Goal: Communication & Community: Share content

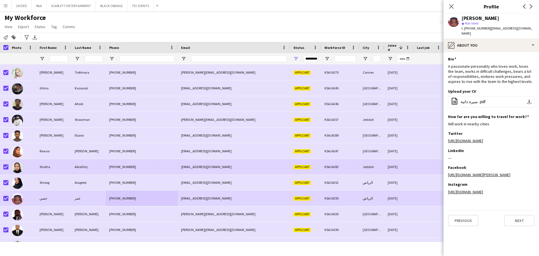
scroll to position [65, 0]
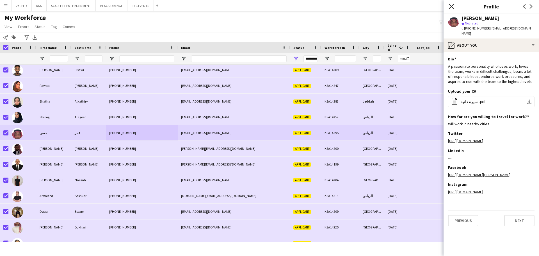
click at [450, 6] on icon "Close pop-in" at bounding box center [451, 6] width 5 height 5
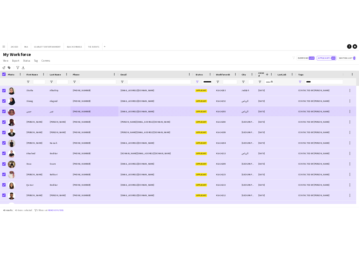
scroll to position [103, 0]
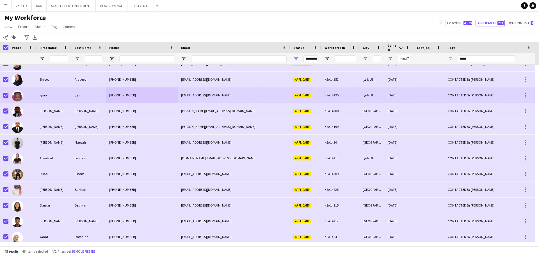
click at [251, 95] on div "[EMAIL_ADDRESS][DOMAIN_NAME]" at bounding box center [234, 94] width 112 height 15
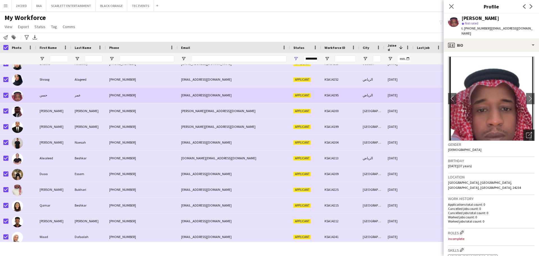
click at [527, 132] on icon "Open photos pop-in" at bounding box center [529, 135] width 6 height 6
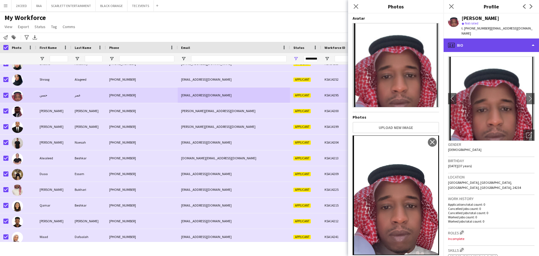
click at [489, 38] on div "profile Bio" at bounding box center [491, 44] width 95 height 13
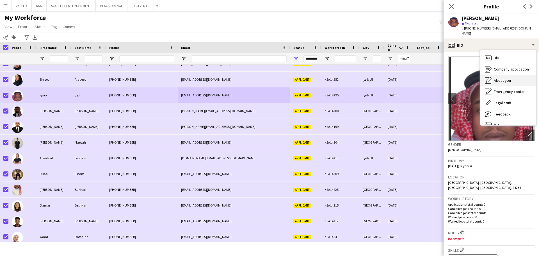
click at [510, 78] on span "About you" at bounding box center [502, 80] width 17 height 5
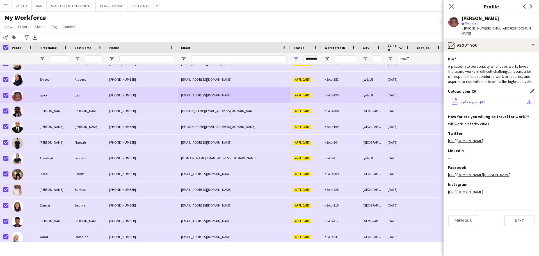
click at [498, 96] on button "office-file-sheet سيرة ذاتية .pdf download-bottom" at bounding box center [491, 101] width 86 height 11
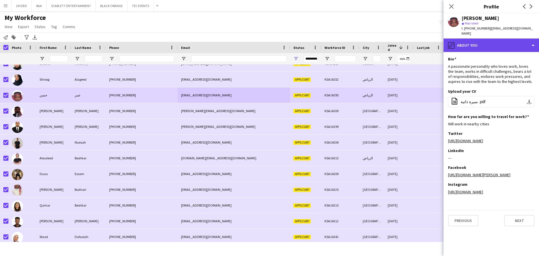
click at [469, 38] on div "pencil4 About you" at bounding box center [491, 44] width 95 height 13
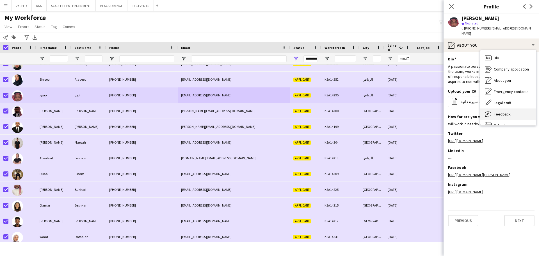
click at [509, 111] on span "Feedback" at bounding box center [502, 113] width 17 height 5
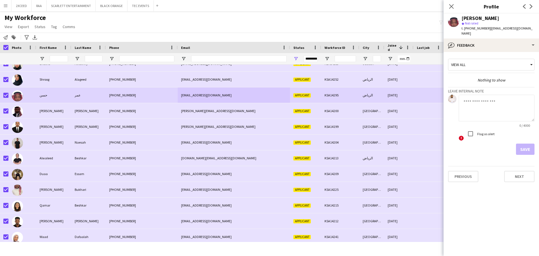
click at [497, 102] on textarea at bounding box center [497, 108] width 76 height 27
type textarea "**********"
click at [523, 144] on button "Save" at bounding box center [525, 149] width 19 height 11
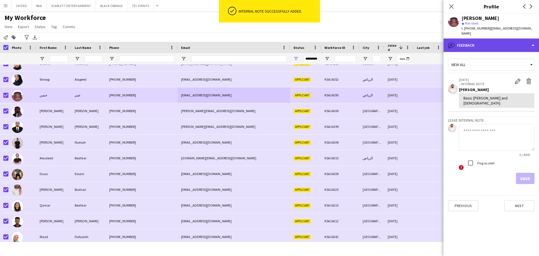
click at [490, 40] on div "bubble-pencil Feedback" at bounding box center [491, 44] width 95 height 13
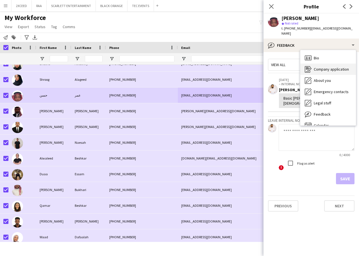
click at [329, 67] on span "Company application" at bounding box center [331, 69] width 35 height 5
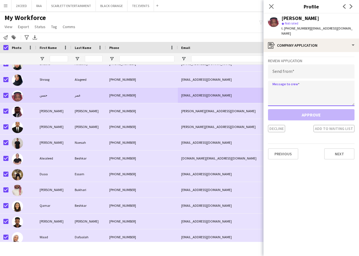
click at [283, 88] on textarea at bounding box center [311, 93] width 86 height 25
paste textarea "**********"
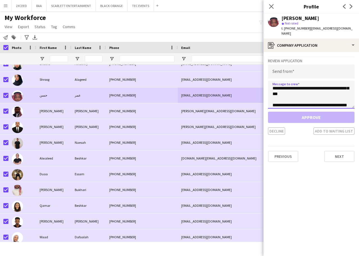
scroll to position [0, 0]
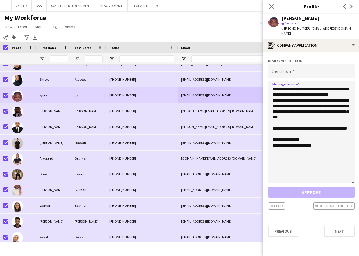
drag, startPoint x: 353, startPoint y: 99, endPoint x: 343, endPoint y: 182, distance: 83.7
click at [343, 182] on textarea "**********" at bounding box center [311, 132] width 86 height 103
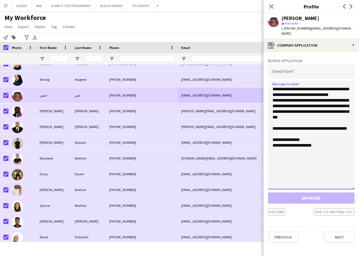
drag, startPoint x: 323, startPoint y: 148, endPoint x: 272, endPoint y: 82, distance: 83.1
click at [272, 82] on textarea "**********" at bounding box center [311, 135] width 86 height 108
paste textarea "**********"
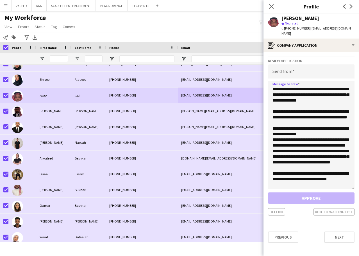
scroll to position [38, 0]
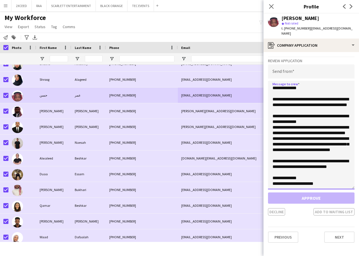
type textarea "**********"
click at [280, 66] on input "email" at bounding box center [311, 71] width 86 height 14
paste input "**********"
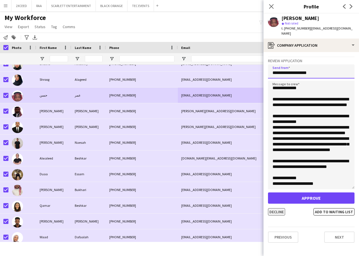
type input "**********"
click at [277, 208] on button "Decline" at bounding box center [276, 211] width 17 height 7
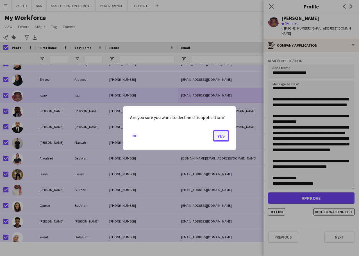
click at [218, 135] on button "Yes" at bounding box center [221, 135] width 16 height 11
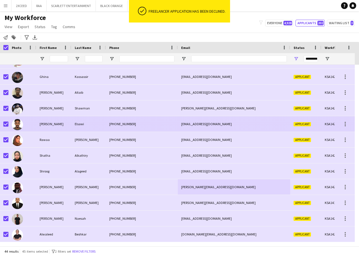
scroll to position [0, 0]
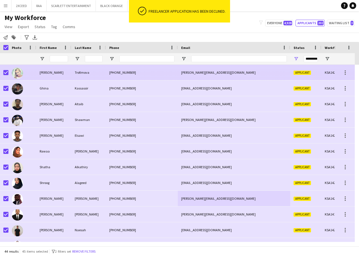
click at [87, 70] on div "Trofimova" at bounding box center [88, 72] width 35 height 15
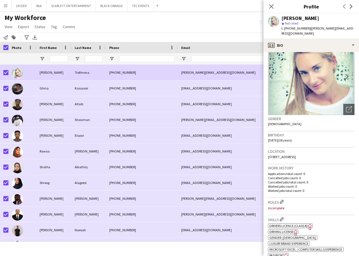
scroll to position [28, 0]
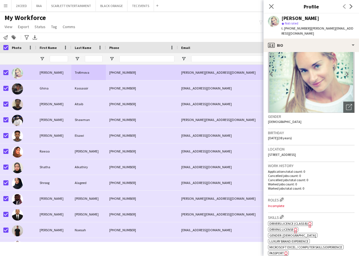
drag, startPoint x: 320, startPoint y: 148, endPoint x: 275, endPoint y: 146, distance: 45.0
click at [275, 146] on div "Location [STREET_ADDRESS]" at bounding box center [311, 153] width 86 height 16
click at [275, 146] on h3 "Location" at bounding box center [311, 148] width 86 height 5
drag, startPoint x: 319, startPoint y: 149, endPoint x: 268, endPoint y: 149, distance: 51.1
click at [268, 149] on div "Location [STREET_ADDRESS]" at bounding box center [311, 153] width 86 height 16
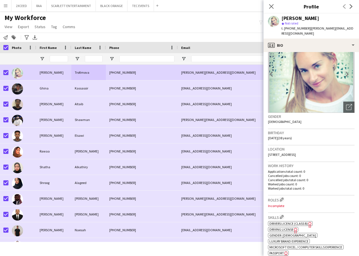
copy span "[STREET_ADDRESS]"
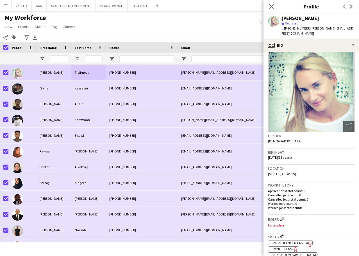
scroll to position [0, 0]
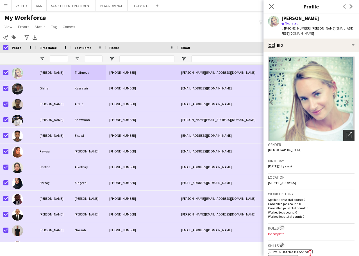
click at [346, 132] on icon "Open photos pop-in" at bounding box center [349, 135] width 6 height 6
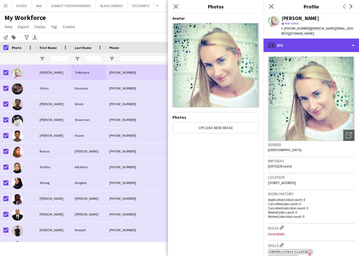
click at [335, 38] on div "profile Bio" at bounding box center [310, 44] width 95 height 13
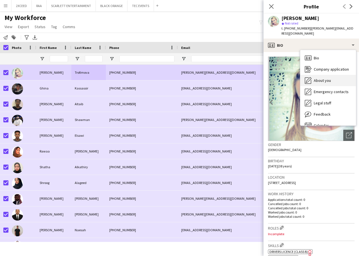
click at [337, 75] on div "About you About you" at bounding box center [328, 80] width 56 height 11
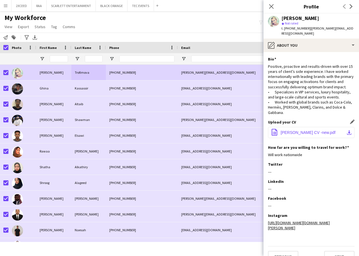
click at [316, 135] on span "[PERSON_NAME] CV -new.pdf" at bounding box center [308, 132] width 55 height 4
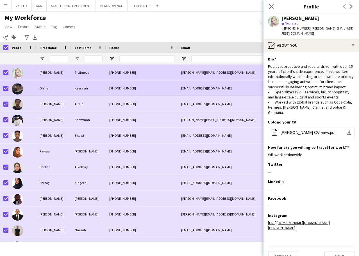
click at [94, 87] on div "Kassassir" at bounding box center [88, 87] width 35 height 15
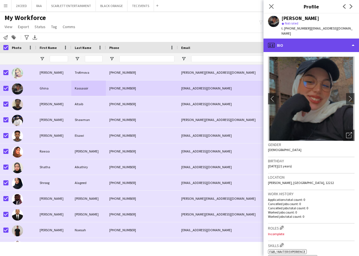
click at [317, 47] on div "profile Bio" at bounding box center [310, 44] width 95 height 13
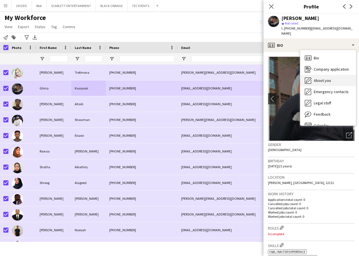
click at [332, 76] on div "About you About you" at bounding box center [328, 80] width 56 height 11
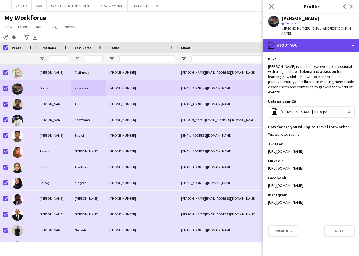
click at [301, 45] on div "pencil4 About you" at bounding box center [310, 44] width 95 height 13
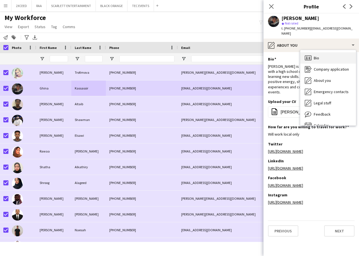
click at [312, 57] on div "Bio Bio" at bounding box center [328, 57] width 56 height 11
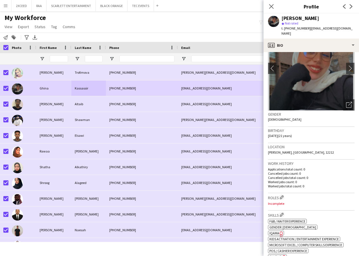
scroll to position [9, 0]
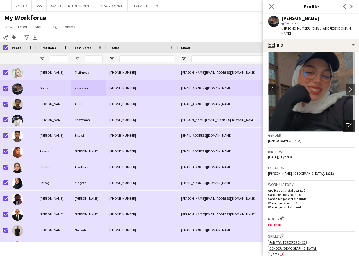
click at [346, 124] on icon at bounding box center [348, 125] width 5 height 5
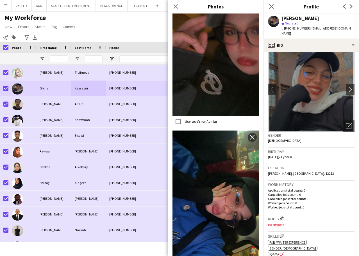
scroll to position [167, 0]
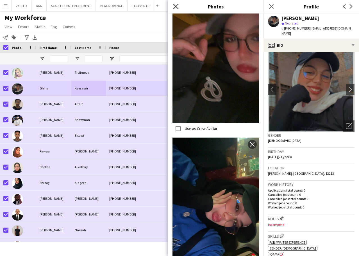
click at [176, 6] on icon "Close pop-in" at bounding box center [175, 6] width 5 height 5
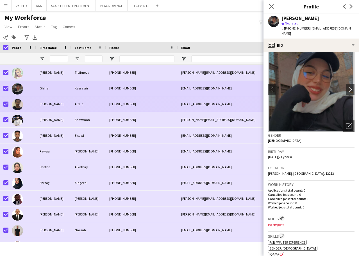
click at [129, 99] on div "[PHONE_NUMBER]" at bounding box center [142, 103] width 72 height 15
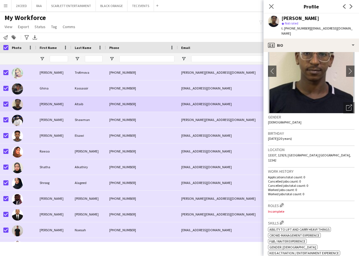
scroll to position [0, 0]
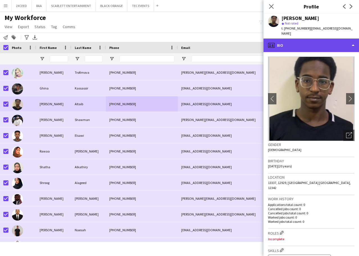
click at [331, 38] on div "profile Bio" at bounding box center [310, 44] width 95 height 13
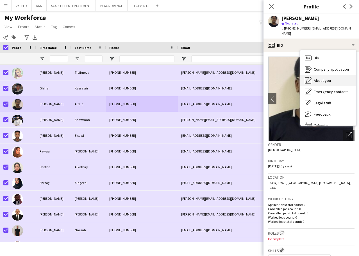
click at [332, 75] on div "About you About you" at bounding box center [328, 80] width 56 height 11
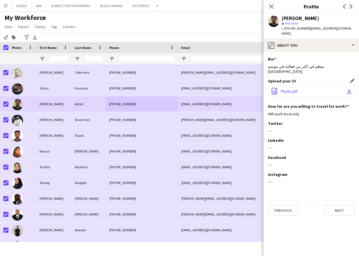
click at [322, 86] on button "office-file-sheet Photo.pdf download-bottom" at bounding box center [311, 91] width 86 height 11
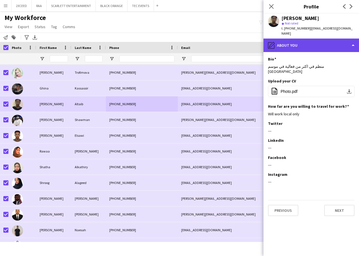
click at [319, 41] on div "pencil4 About you" at bounding box center [310, 44] width 95 height 13
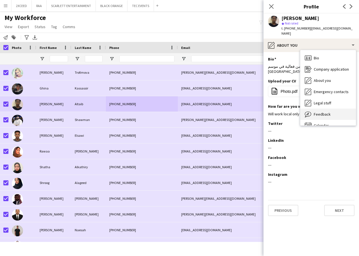
click at [331, 108] on div "Feedback Feedback" at bounding box center [328, 113] width 56 height 11
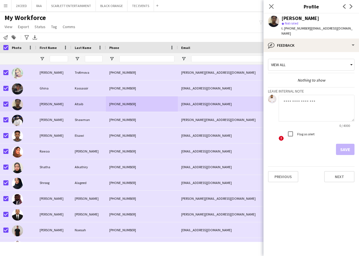
click at [302, 96] on textarea at bounding box center [317, 108] width 76 height 27
type textarea "*"
type textarea "**********"
click at [344, 144] on button "Save" at bounding box center [345, 149] width 19 height 11
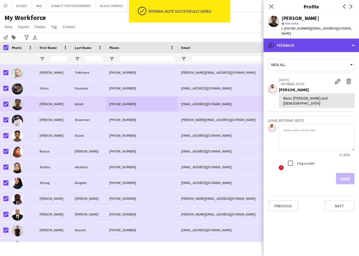
click at [315, 38] on div "bubble-pencil Feedback" at bounding box center [310, 44] width 95 height 13
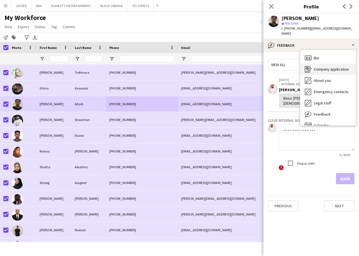
click at [336, 67] on span "Company application" at bounding box center [331, 69] width 35 height 5
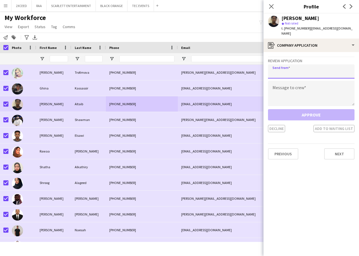
click at [290, 65] on input "email" at bounding box center [311, 71] width 86 height 14
paste input "**********"
type input "**********"
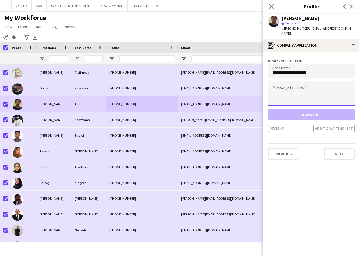
click at [279, 82] on textarea at bounding box center [311, 93] width 86 height 25
paste textarea "**********"
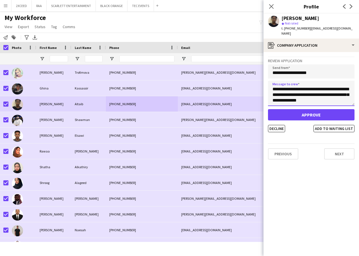
scroll to position [116, 0]
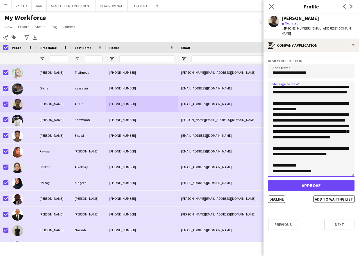
drag, startPoint x: 353, startPoint y: 99, endPoint x: 361, endPoint y: 186, distance: 87.4
click at [359, 186] on html "Menu Boards Boards Boards All jobs Status Workforce Workforce My Workforce Recr…" at bounding box center [179, 128] width 359 height 256
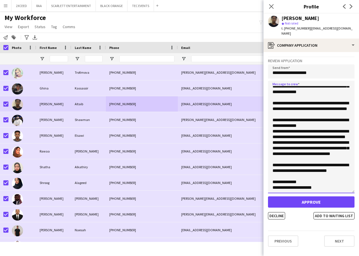
scroll to position [31, 0]
type textarea "**********"
click at [277, 212] on button "Decline" at bounding box center [276, 215] width 17 height 7
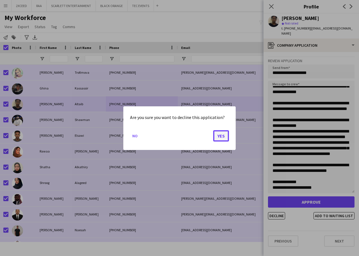
click at [223, 134] on button "Yes" at bounding box center [221, 135] width 16 height 11
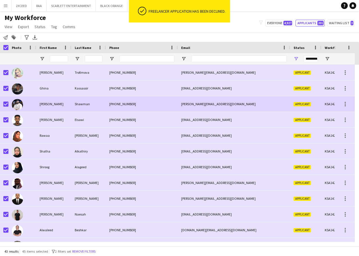
click at [88, 101] on div "Shawman" at bounding box center [88, 103] width 35 height 15
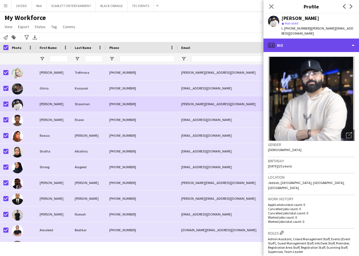
click at [320, 50] on div "profile Bio" at bounding box center [310, 44] width 95 height 13
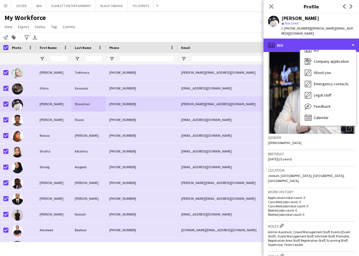
scroll to position [0, 0]
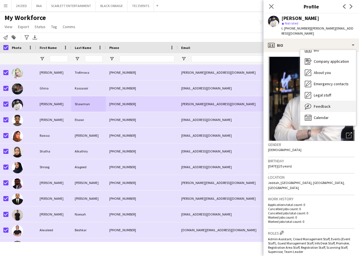
click at [330, 106] on div "Feedback Feedback" at bounding box center [328, 106] width 56 height 11
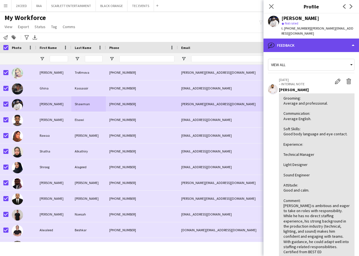
click at [324, 47] on div "bubble-pencil Feedback" at bounding box center [310, 44] width 95 height 13
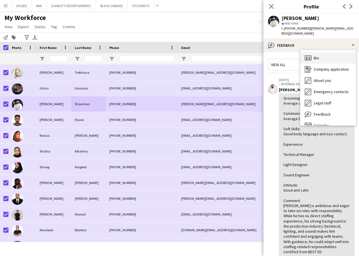
click at [328, 63] on div "Bio Bio" at bounding box center [328, 57] width 56 height 11
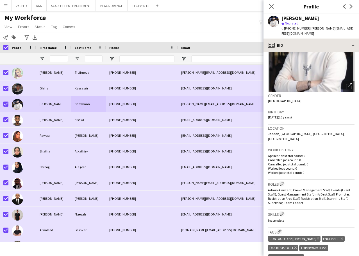
scroll to position [47, 0]
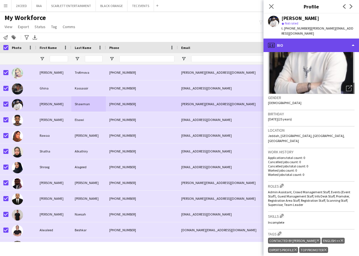
click at [323, 44] on div "profile Bio" at bounding box center [310, 44] width 95 height 13
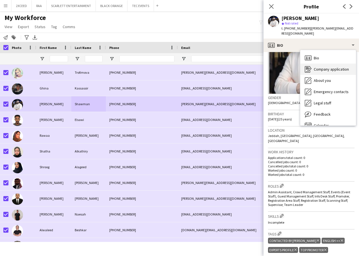
click at [329, 71] on span "Company application" at bounding box center [331, 69] width 35 height 5
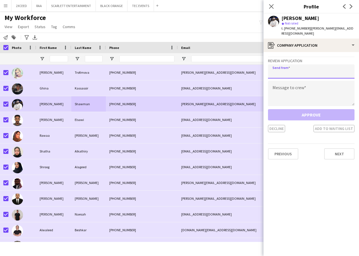
click at [307, 74] on input "email" at bounding box center [311, 71] width 86 height 14
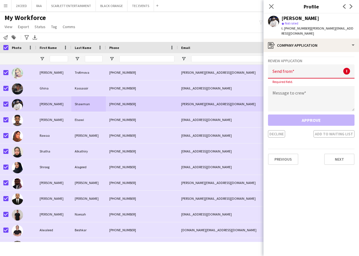
drag, startPoint x: 277, startPoint y: 223, endPoint x: 278, endPoint y: 217, distance: 6.1
click at [277, 223] on app-crew-profile-application "Review Application Send from ! Required field. Message to crew Approve Decline …" at bounding box center [310, 154] width 95 height 204
click at [289, 98] on textarea at bounding box center [311, 98] width 86 height 25
paste textarea "**********"
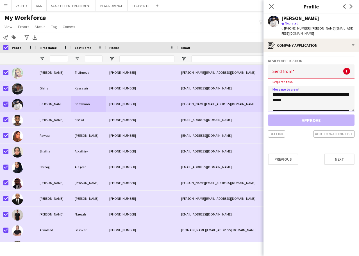
scroll to position [76, 0]
type textarea "**********"
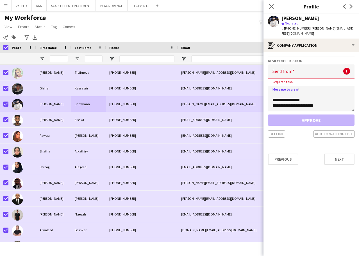
click at [289, 70] on input "email" at bounding box center [311, 71] width 86 height 14
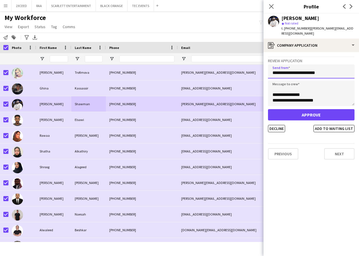
type input "**********"
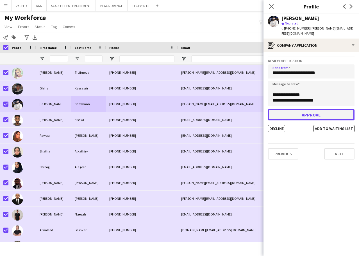
click at [309, 113] on button "Approve" at bounding box center [311, 114] width 86 height 11
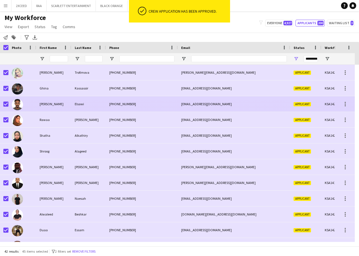
click at [103, 104] on div "Elsawi" at bounding box center [88, 103] width 35 height 15
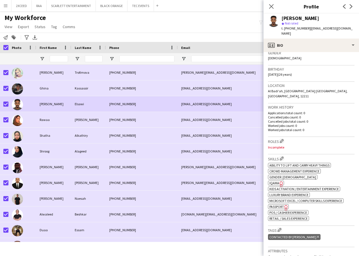
scroll to position [84, 0]
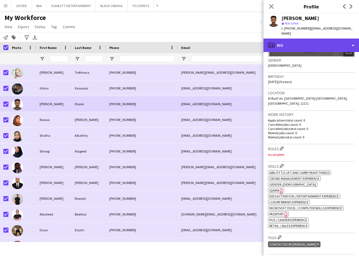
click at [322, 40] on div "profile Bio" at bounding box center [310, 44] width 95 height 13
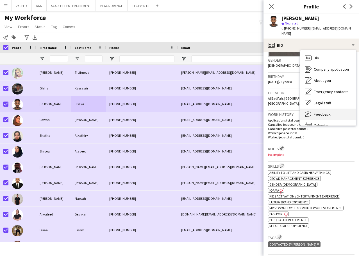
click at [329, 111] on span "Feedback" at bounding box center [322, 113] width 17 height 5
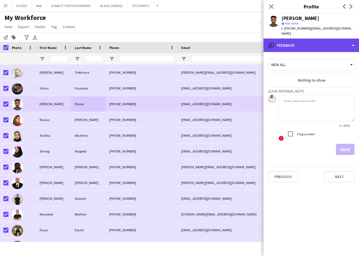
click at [327, 42] on div "bubble-pencil Feedback" at bounding box center [310, 44] width 95 height 13
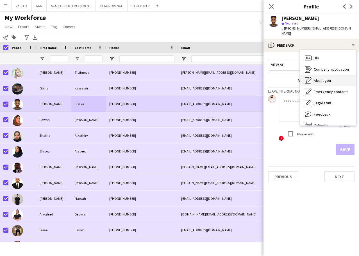
click at [332, 75] on div "About you About you" at bounding box center [328, 80] width 56 height 11
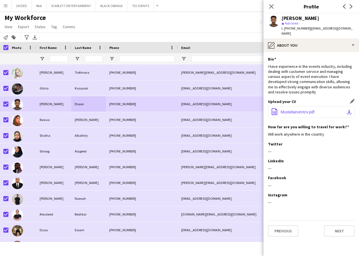
click at [315, 106] on button "office-file-sheet Mustafaeventcv.pdf download-bottom" at bounding box center [311, 111] width 86 height 11
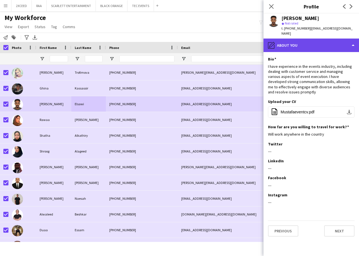
drag, startPoint x: 296, startPoint y: 45, endPoint x: 298, endPoint y: 41, distance: 5.4
click at [296, 44] on div "pencil4 About you" at bounding box center [310, 44] width 95 height 13
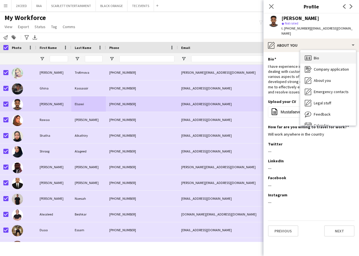
click at [323, 53] on div "Bio Bio" at bounding box center [328, 57] width 56 height 11
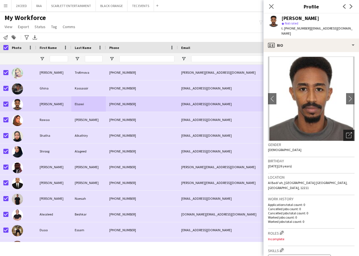
click at [349, 131] on div "Open photos pop-in" at bounding box center [348, 134] width 11 height 11
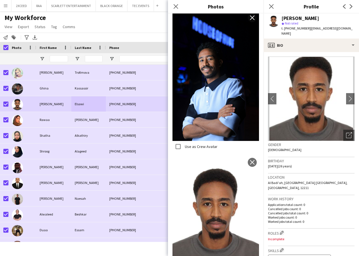
scroll to position [277, 0]
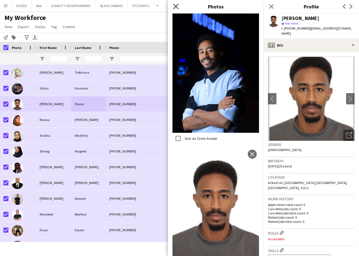
click at [176, 5] on icon "Close pop-in" at bounding box center [175, 6] width 5 height 5
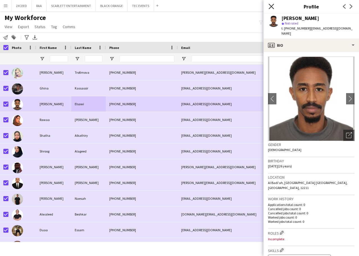
click at [270, 4] on icon "Close pop-in" at bounding box center [270, 6] width 5 height 5
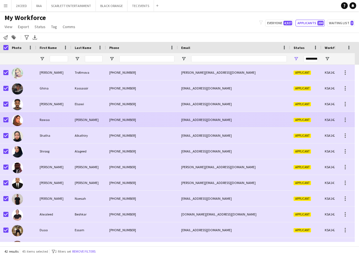
click at [176, 120] on div "[PHONE_NUMBER]" at bounding box center [142, 119] width 72 height 15
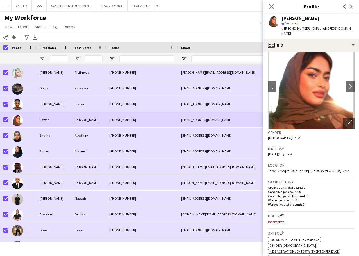
scroll to position [0, 0]
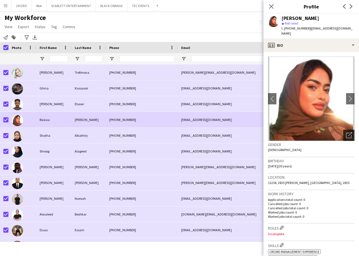
click at [348, 132] on div "Open photos pop-in" at bounding box center [348, 134] width 11 height 11
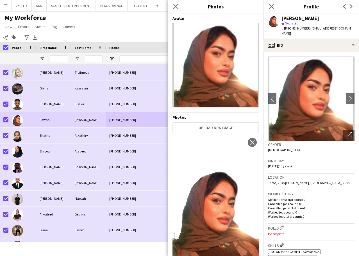
click at [173, 8] on app-icon "Close pop-in" at bounding box center [176, 7] width 8 height 8
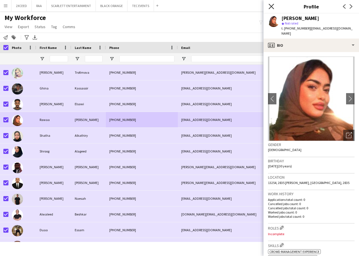
click at [274, 6] on icon "Close pop-in" at bounding box center [270, 6] width 5 height 5
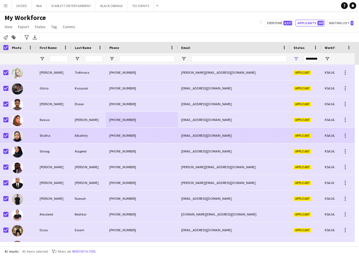
click at [135, 135] on div "[PHONE_NUMBER]" at bounding box center [142, 134] width 72 height 15
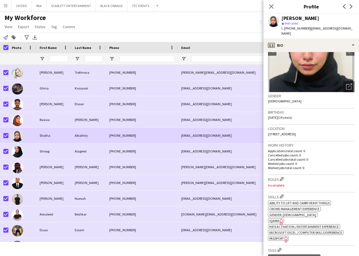
scroll to position [19, 0]
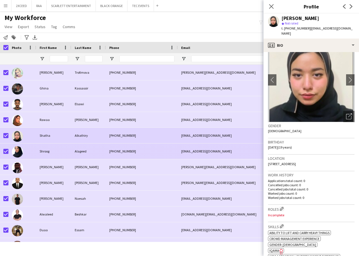
click at [185, 148] on div "[EMAIL_ADDRESS][DOMAIN_NAME]" at bounding box center [234, 150] width 112 height 15
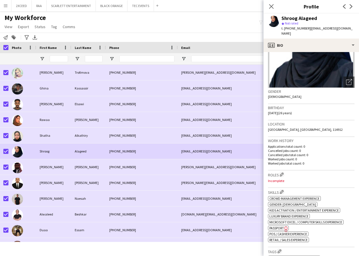
scroll to position [47, 0]
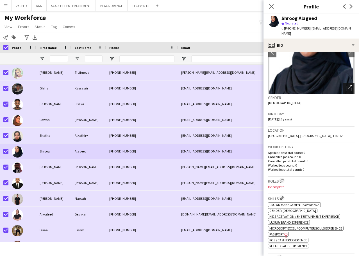
click at [346, 85] on icon "Open photos pop-in" at bounding box center [349, 88] width 6 height 6
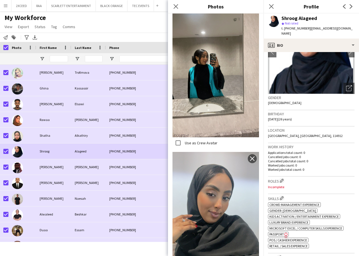
scroll to position [702, 0]
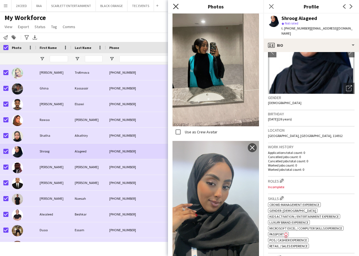
click at [178, 8] on icon "Close pop-in" at bounding box center [175, 6] width 5 height 5
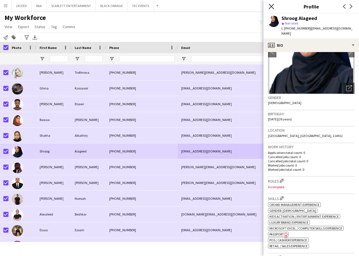
click at [272, 8] on icon "Close pop-in" at bounding box center [270, 6] width 5 height 5
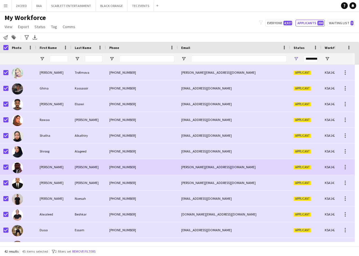
click at [99, 168] on div "[PERSON_NAME]" at bounding box center [88, 166] width 35 height 15
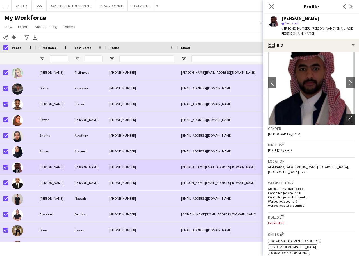
scroll to position [9, 0]
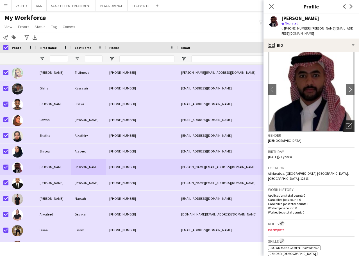
click at [346, 123] on icon "Open photos pop-in" at bounding box center [349, 126] width 6 height 6
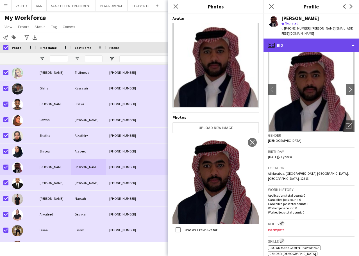
click at [319, 44] on div "profile Bio" at bounding box center [310, 44] width 95 height 13
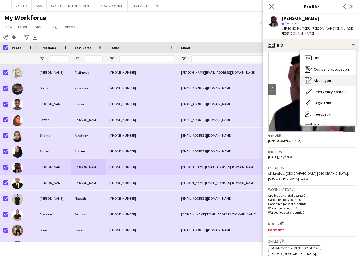
click at [331, 76] on div "About you About you" at bounding box center [328, 80] width 56 height 11
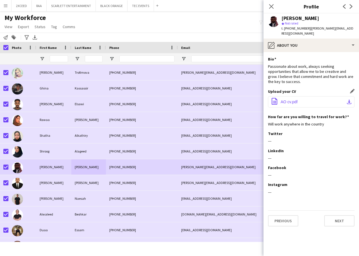
click at [309, 99] on button "office-file-sheet AO cv.pdf download-bottom" at bounding box center [311, 101] width 86 height 11
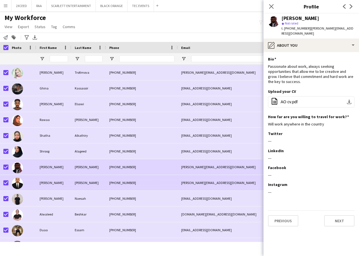
click at [143, 184] on div "[PHONE_NUMBER]" at bounding box center [142, 182] width 72 height 15
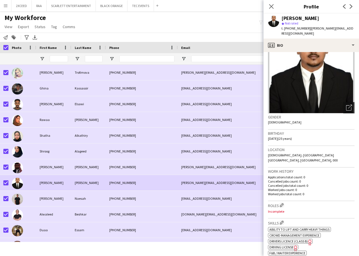
scroll to position [19, 0]
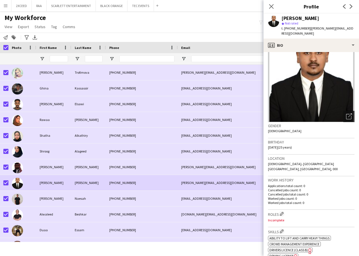
click at [346, 113] on icon "Open photos pop-in" at bounding box center [349, 116] width 6 height 6
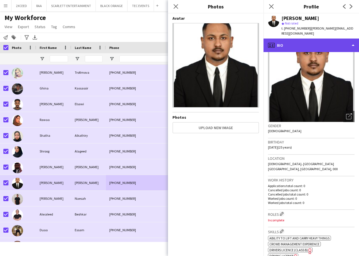
click at [324, 38] on div "profile Bio" at bounding box center [310, 44] width 95 height 13
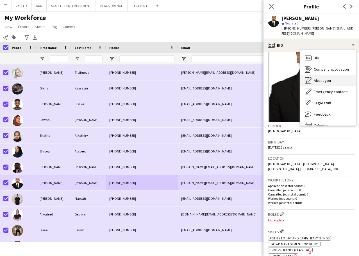
click at [331, 76] on div "About you About you" at bounding box center [328, 80] width 56 height 11
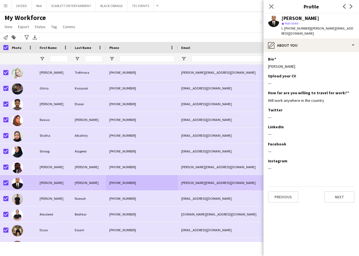
click at [224, 181] on div "[PERSON_NAME][EMAIL_ADDRESS][DOMAIN_NAME]" at bounding box center [234, 182] width 112 height 15
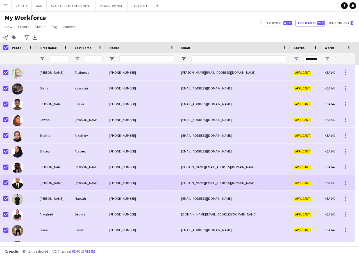
click at [238, 181] on div "[PERSON_NAME][EMAIL_ADDRESS][DOMAIN_NAME]" at bounding box center [234, 182] width 112 height 15
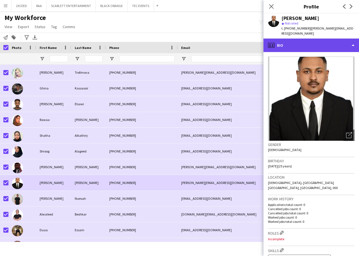
click at [306, 38] on div "profile Bio" at bounding box center [310, 44] width 95 height 13
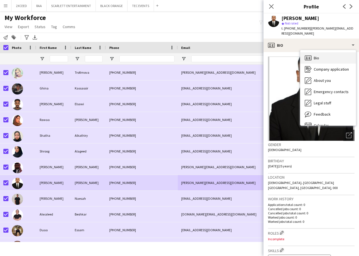
click at [329, 55] on div "Bio Bio" at bounding box center [328, 57] width 56 height 11
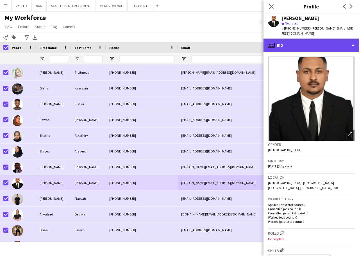
click at [325, 44] on div "profile Bio" at bounding box center [310, 44] width 95 height 13
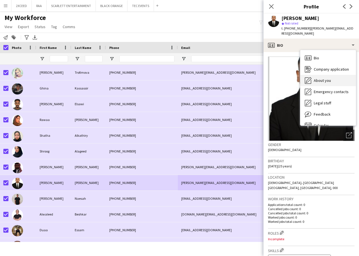
click at [332, 75] on div "About you About you" at bounding box center [328, 80] width 56 height 11
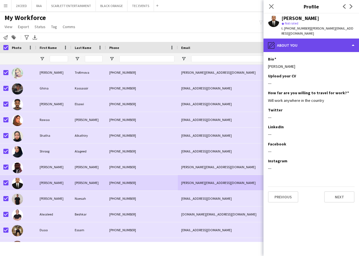
click at [331, 42] on div "pencil4 About you" at bounding box center [310, 44] width 95 height 13
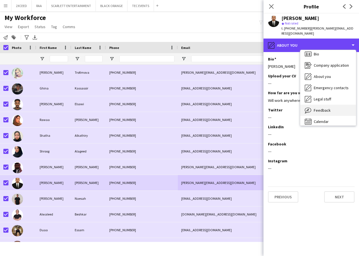
scroll to position [0, 0]
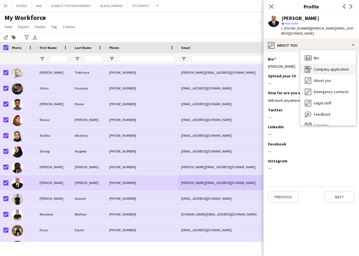
click at [332, 67] on span "Company application" at bounding box center [331, 69] width 35 height 5
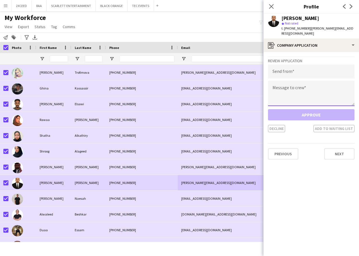
click at [317, 90] on textarea at bounding box center [311, 93] width 86 height 25
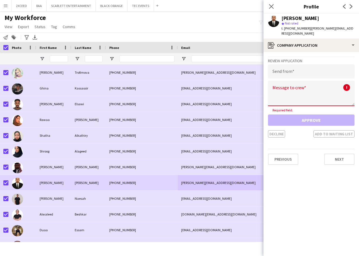
click at [295, 83] on textarea at bounding box center [311, 93] width 86 height 25
paste textarea "**********"
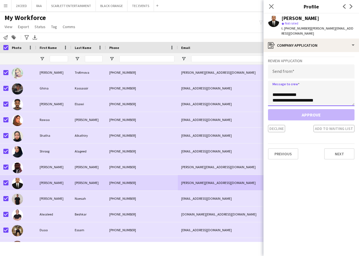
type textarea "**********"
click at [292, 71] on input "email" at bounding box center [311, 71] width 86 height 14
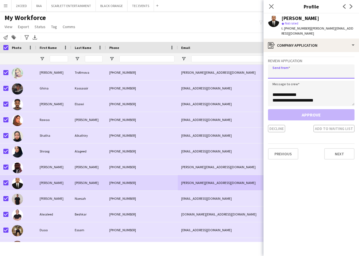
paste input "**********"
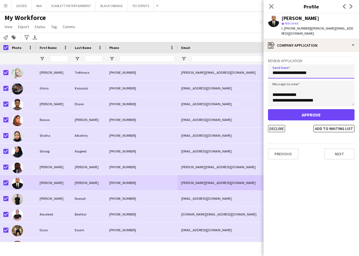
type input "**********"
click at [280, 125] on button "Decline" at bounding box center [276, 128] width 17 height 7
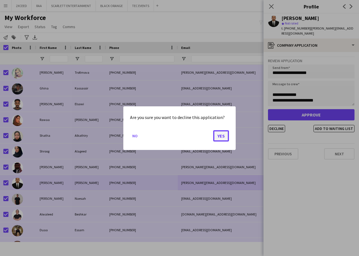
click at [218, 135] on button "Yes" at bounding box center [221, 135] width 16 height 11
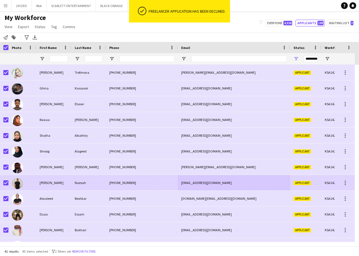
click at [118, 179] on div "[PHONE_NUMBER]" at bounding box center [142, 182] width 72 height 15
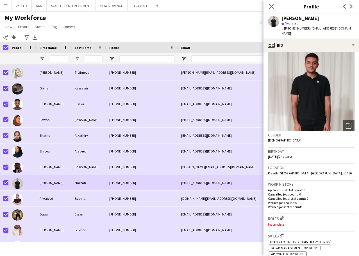
scroll to position [9, 0]
click at [346, 123] on icon "Open photos pop-in" at bounding box center [349, 126] width 6 height 6
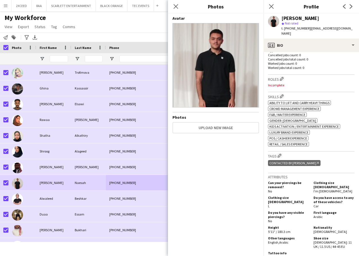
scroll to position [150, 0]
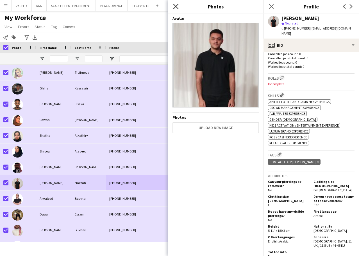
click at [177, 5] on icon "Close pop-in" at bounding box center [175, 6] width 5 height 5
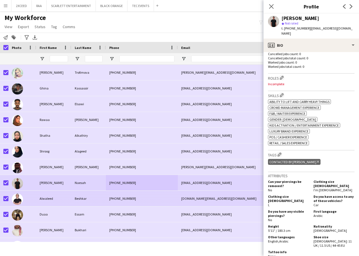
click at [138, 199] on div "[PHONE_NUMBER]" at bounding box center [142, 197] width 72 height 15
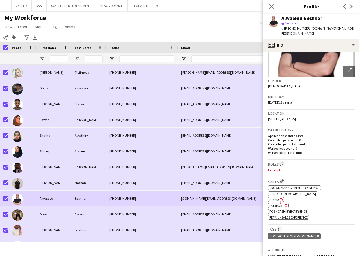
scroll to position [56, 0]
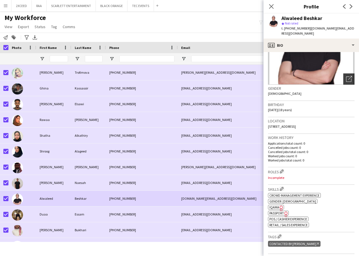
click at [346, 76] on icon "Open photos pop-in" at bounding box center [349, 79] width 6 height 6
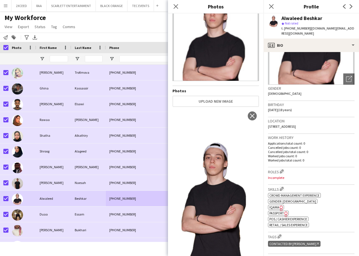
scroll to position [37, 0]
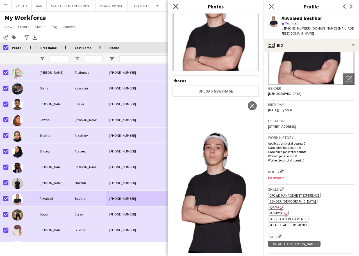
click at [176, 7] on icon at bounding box center [175, 6] width 5 height 5
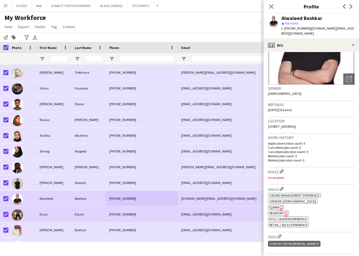
click at [150, 216] on div "[PHONE_NUMBER]" at bounding box center [142, 213] width 72 height 15
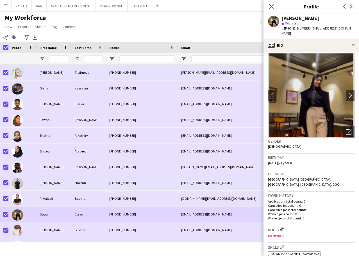
scroll to position [0, 0]
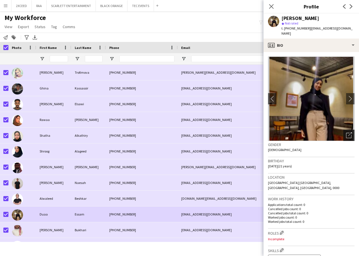
click at [346, 132] on icon "Open photos pop-in" at bounding box center [349, 135] width 6 height 6
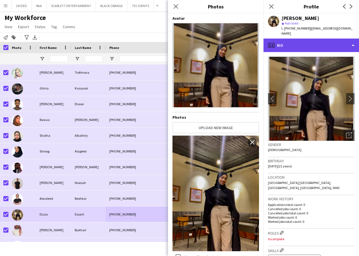
click at [304, 38] on div "profile Bio" at bounding box center [310, 44] width 95 height 13
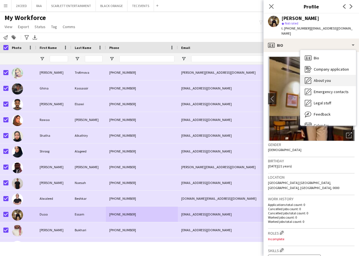
click at [327, 78] on span "About you" at bounding box center [322, 80] width 17 height 5
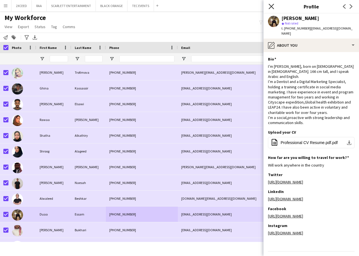
click at [272, 5] on icon "Close pop-in" at bounding box center [270, 6] width 5 height 5
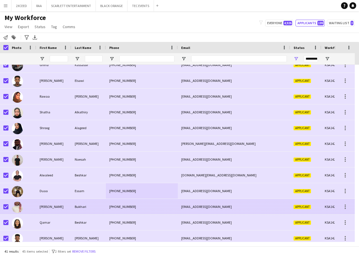
scroll to position [37, 0]
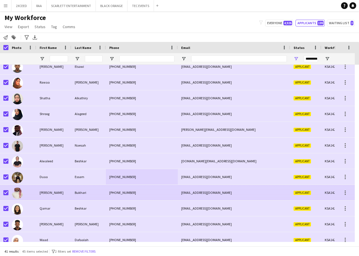
click at [100, 191] on div "Bukhari" at bounding box center [88, 192] width 35 height 15
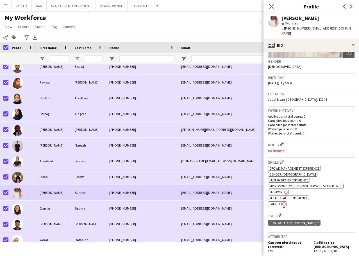
scroll to position [103, 0]
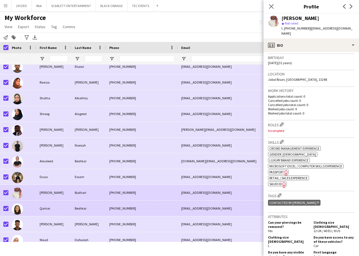
click at [127, 209] on div "[PHONE_NUMBER]" at bounding box center [142, 207] width 72 height 15
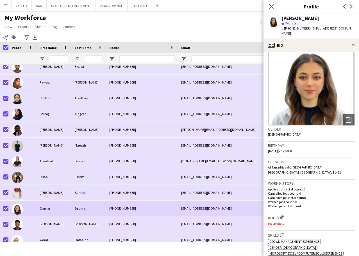
scroll to position [9, 0]
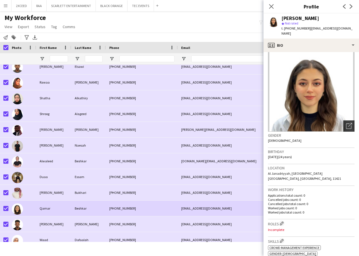
click at [346, 123] on icon "Open photos pop-in" at bounding box center [349, 126] width 6 height 6
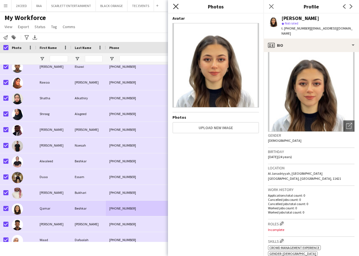
click at [177, 8] on icon "Close pop-in" at bounding box center [175, 6] width 5 height 5
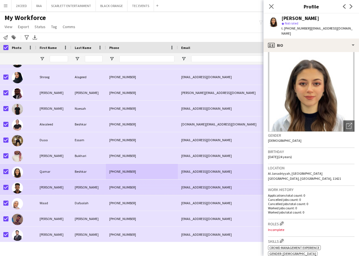
scroll to position [75, 0]
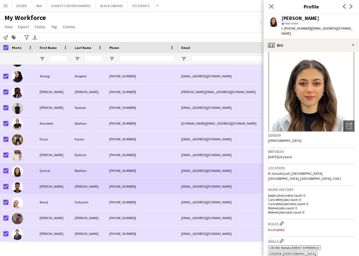
click at [90, 184] on div "[PERSON_NAME]" at bounding box center [88, 185] width 35 height 15
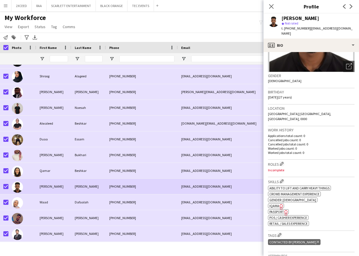
scroll to position [37, 0]
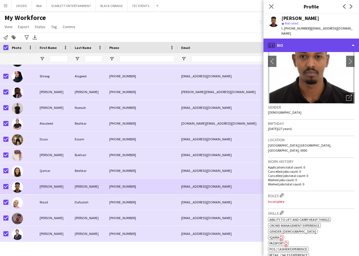
click at [313, 47] on div "profile Bio" at bounding box center [310, 44] width 95 height 13
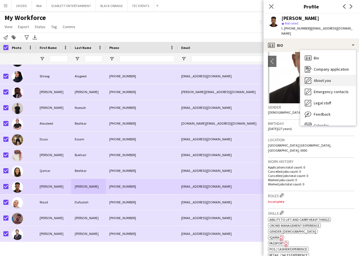
click at [328, 81] on span "About you" at bounding box center [322, 80] width 17 height 5
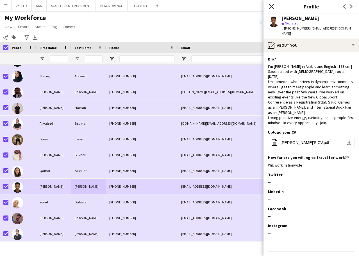
click at [272, 6] on icon at bounding box center [270, 6] width 5 height 5
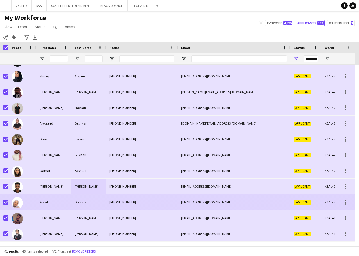
click at [156, 199] on div "[PHONE_NUMBER]" at bounding box center [142, 201] width 72 height 15
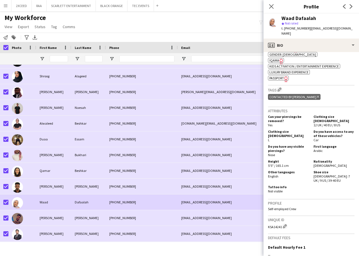
scroll to position [215, 0]
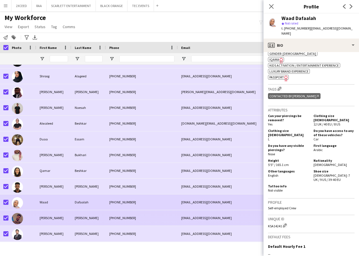
click at [105, 221] on div "[PERSON_NAME]" at bounding box center [88, 217] width 35 height 15
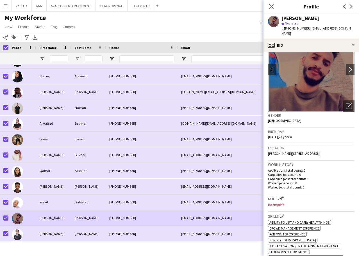
scroll to position [28, 0]
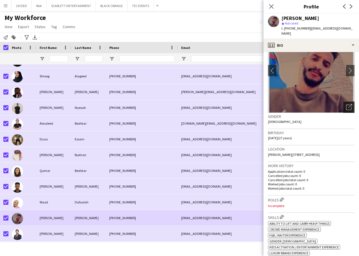
click at [346, 104] on icon "Open photos pop-in" at bounding box center [349, 107] width 6 height 6
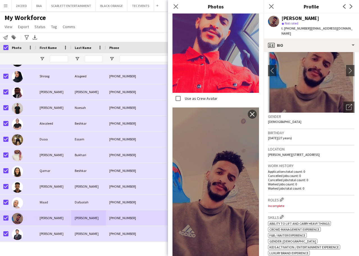
scroll to position [198, 0]
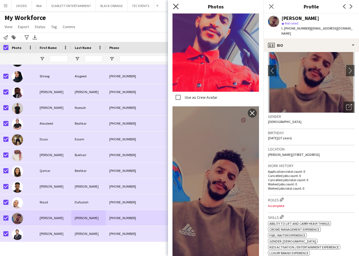
click at [176, 6] on icon at bounding box center [175, 6] width 5 height 5
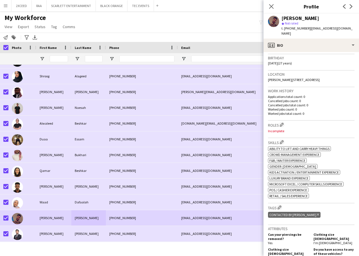
scroll to position [94, 0]
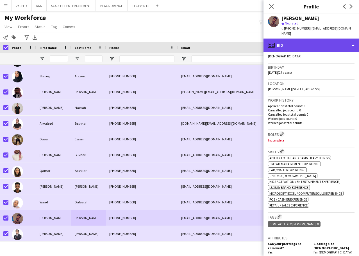
click at [328, 38] on div "profile Bio" at bounding box center [310, 44] width 95 height 13
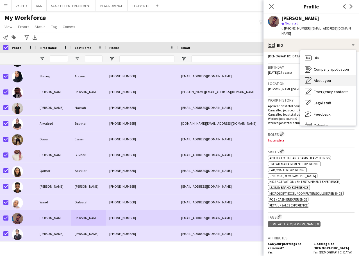
click at [332, 75] on div "About you About you" at bounding box center [328, 80] width 56 height 11
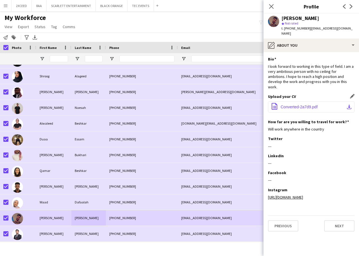
click at [320, 101] on button "office-file-sheet Converted-2a7d9.pdf download-bottom" at bounding box center [311, 106] width 86 height 11
click at [268, 6] on app-icon "Close pop-in" at bounding box center [271, 7] width 8 height 8
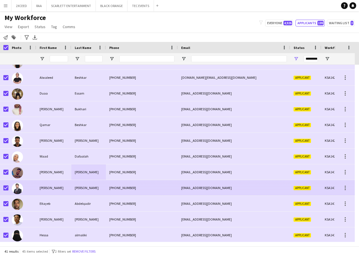
scroll to position [122, 0]
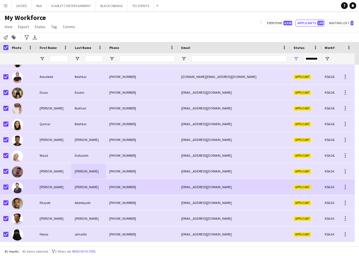
click at [119, 185] on div "[PHONE_NUMBER]" at bounding box center [142, 186] width 72 height 15
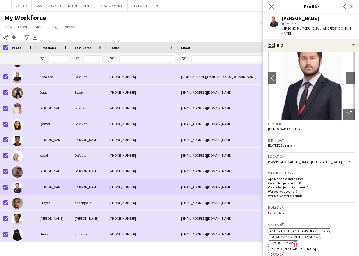
scroll to position [0, 0]
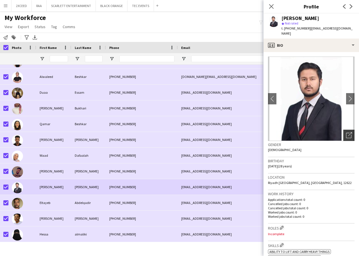
click at [346, 132] on icon "Open photos pop-in" at bounding box center [349, 135] width 6 height 6
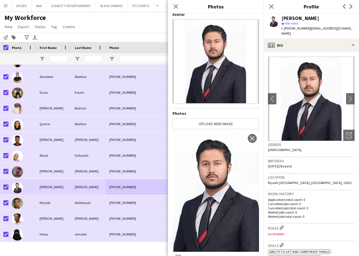
scroll to position [4, 0]
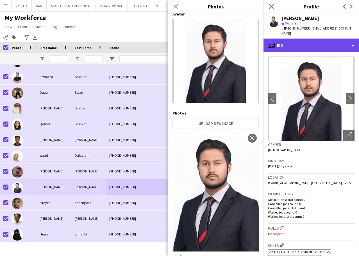
click at [313, 40] on div "profile Bio" at bounding box center [310, 44] width 95 height 13
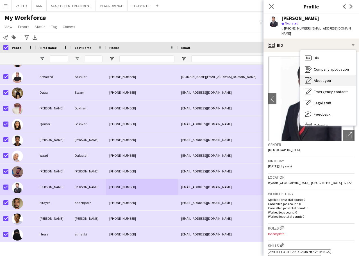
click at [329, 78] on span "About you" at bounding box center [322, 80] width 17 height 5
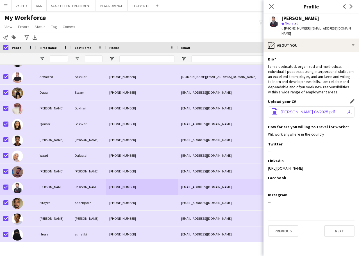
click at [325, 109] on button "office-file-sheet [PERSON_NAME] CV2025.pdf download-bottom" at bounding box center [311, 111] width 86 height 11
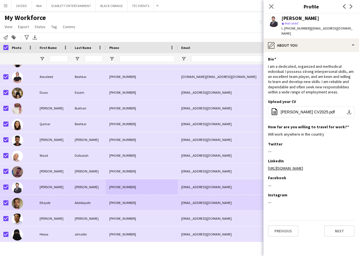
click at [146, 197] on div "[PHONE_NUMBER]" at bounding box center [142, 202] width 72 height 15
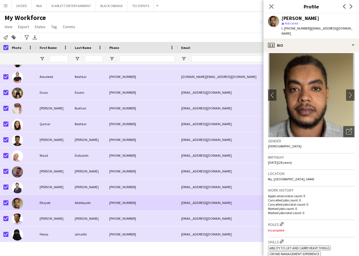
scroll to position [0, 0]
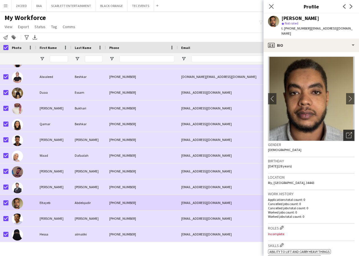
click at [346, 133] on icon at bounding box center [348, 135] width 5 height 5
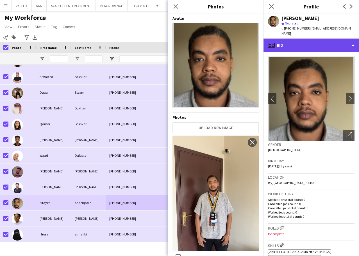
click at [315, 41] on div "profile Bio" at bounding box center [310, 44] width 95 height 13
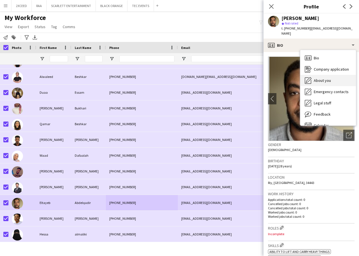
click at [325, 78] on span "About you" at bounding box center [322, 80] width 17 height 5
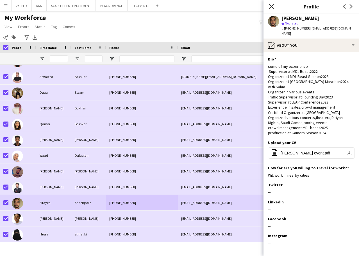
click at [271, 7] on icon "Close pop-in" at bounding box center [270, 6] width 5 height 5
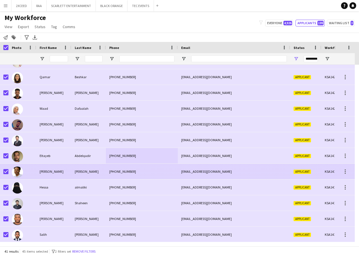
scroll to position [173, 0]
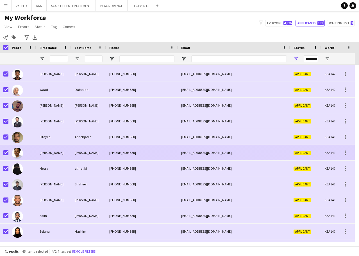
click at [172, 152] on div "[PHONE_NUMBER]" at bounding box center [142, 152] width 72 height 15
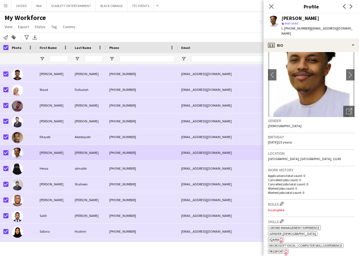
scroll to position [0, 0]
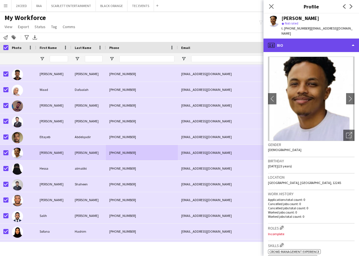
click at [304, 38] on div "profile Bio" at bounding box center [310, 44] width 95 height 13
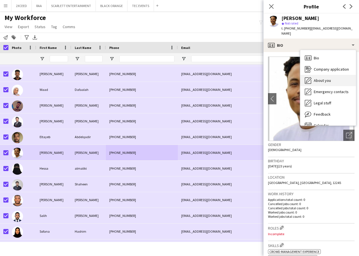
click at [326, 75] on div "About you About you" at bounding box center [328, 80] width 56 height 11
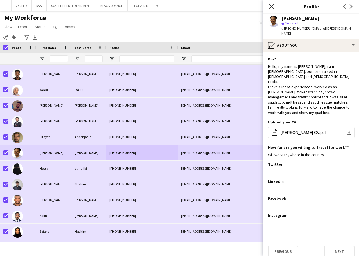
click at [271, 8] on icon "Close pop-in" at bounding box center [270, 6] width 5 height 5
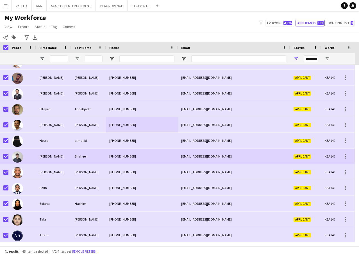
scroll to position [215, 0]
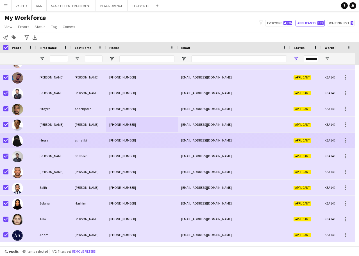
click at [196, 135] on div "[EMAIL_ADDRESS][DOMAIN_NAME]" at bounding box center [234, 139] width 112 height 15
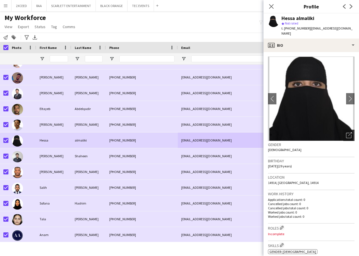
click at [346, 132] on icon "Open photos pop-in" at bounding box center [349, 135] width 6 height 6
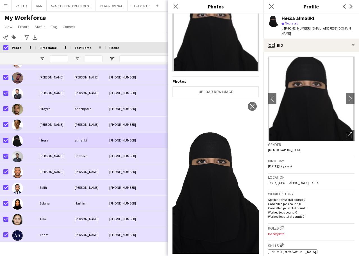
scroll to position [37, 0]
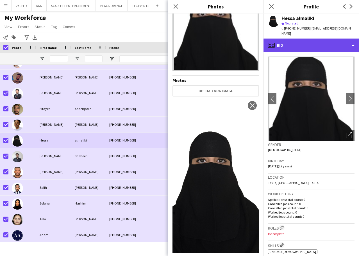
click at [324, 40] on div "profile Bio" at bounding box center [310, 44] width 95 height 13
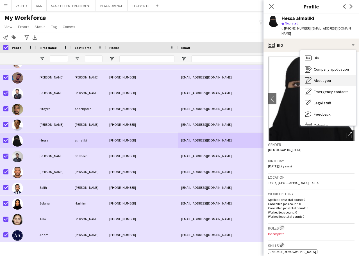
click at [329, 78] on span "About you" at bounding box center [322, 80] width 17 height 5
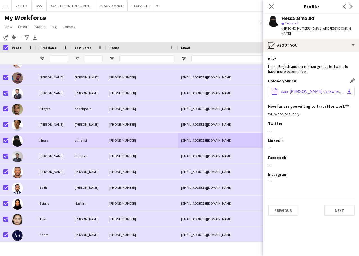
click at [304, 89] on span "حصة [PERSON_NAME] cvnewnew (1).pdf" at bounding box center [312, 91] width 63 height 4
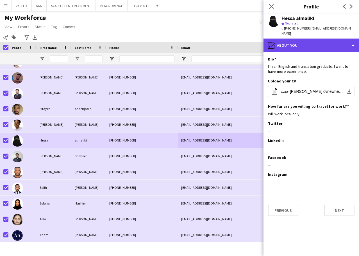
click at [302, 40] on div "pencil4 About you" at bounding box center [310, 44] width 95 height 13
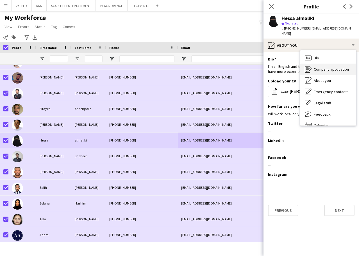
click at [329, 67] on span "Company application" at bounding box center [331, 69] width 35 height 5
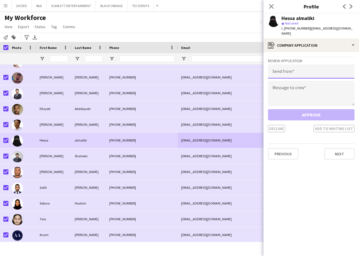
click at [282, 66] on input "email" at bounding box center [311, 71] width 86 height 14
paste input "**********"
type input "**********"
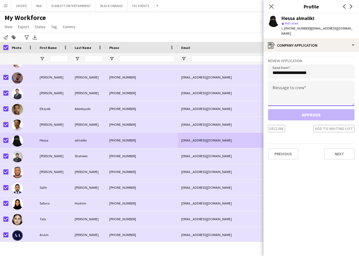
click at [282, 86] on textarea at bounding box center [311, 93] width 86 height 25
paste textarea "**********"
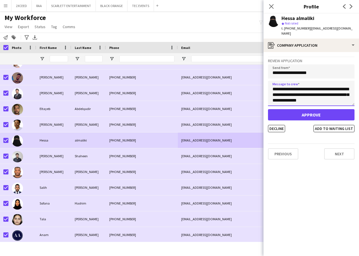
scroll to position [116, 0]
type textarea "**********"
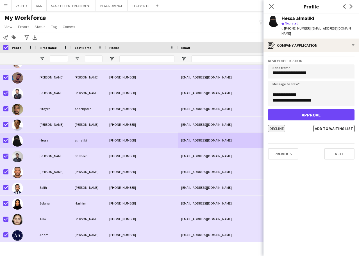
click at [280, 125] on button "Decline" at bounding box center [276, 128] width 17 height 7
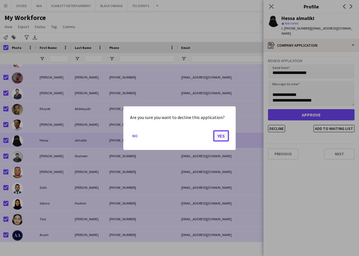
click at [221, 136] on button "Yes" at bounding box center [221, 135] width 16 height 11
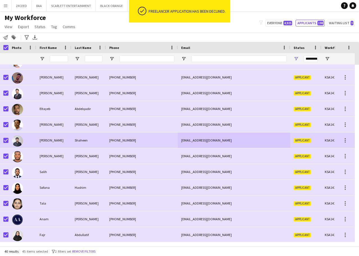
click at [115, 136] on div "[PHONE_NUMBER]" at bounding box center [142, 139] width 72 height 15
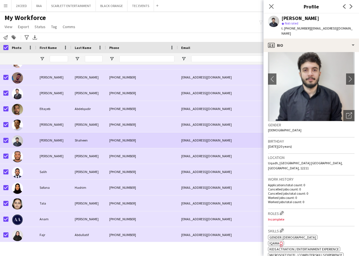
scroll to position [28, 0]
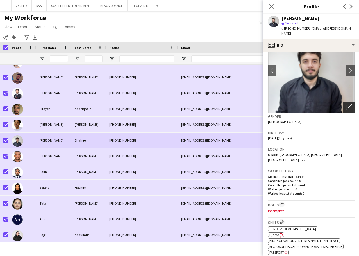
click at [346, 101] on div "Open photos pop-in" at bounding box center [348, 106] width 11 height 11
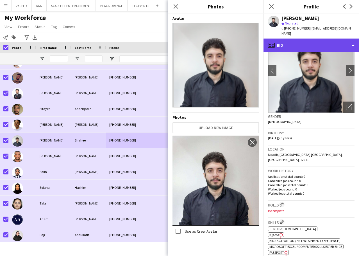
click at [329, 38] on div "profile Bio" at bounding box center [310, 44] width 95 height 13
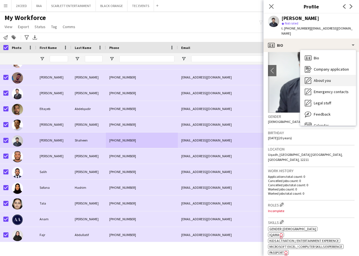
click at [330, 78] on span "About you" at bounding box center [322, 80] width 17 height 5
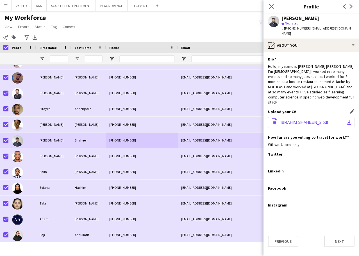
click at [322, 117] on button "office-file-sheet IBRAHIM SHAHEEN_2.pdf download-bottom" at bounding box center [311, 122] width 86 height 11
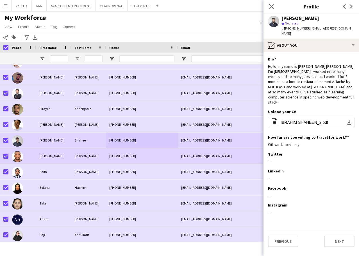
click at [176, 152] on div "[PHONE_NUMBER]" at bounding box center [142, 155] width 72 height 15
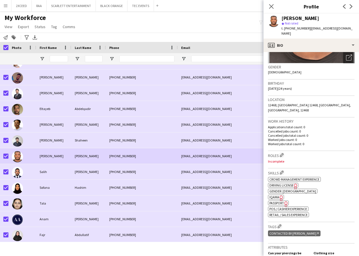
scroll to position [75, 0]
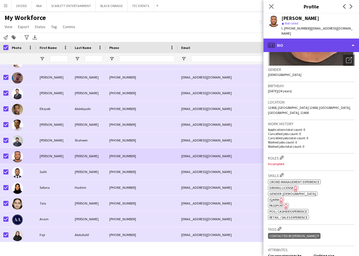
click at [317, 39] on div "profile Bio" at bounding box center [310, 44] width 95 height 13
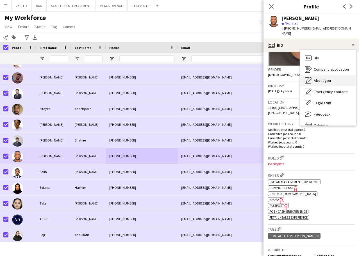
click at [329, 78] on span "About you" at bounding box center [322, 80] width 17 height 5
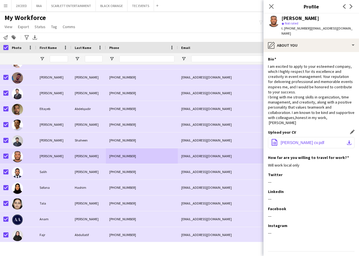
click at [312, 140] on span "[PERSON_NAME] cv.pdf" at bounding box center [303, 142] width 44 height 4
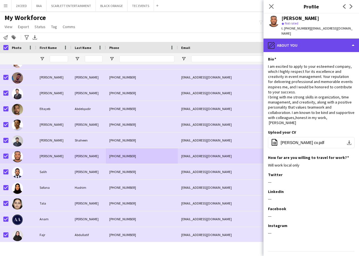
click at [299, 39] on div "pencil4 About you" at bounding box center [310, 44] width 95 height 13
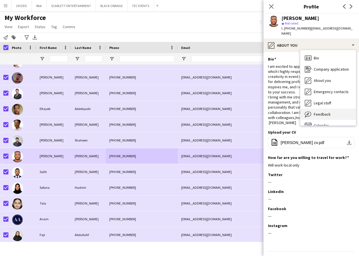
click at [330, 109] on div "Feedback Feedback" at bounding box center [328, 113] width 56 height 11
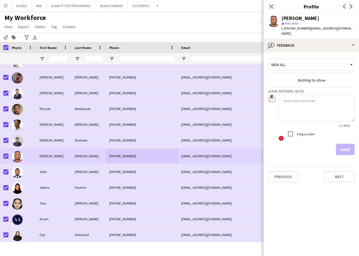
click at [299, 106] on textarea at bounding box center [317, 108] width 76 height 27
type textarea "**********"
click at [348, 144] on button "Save" at bounding box center [345, 149] width 19 height 11
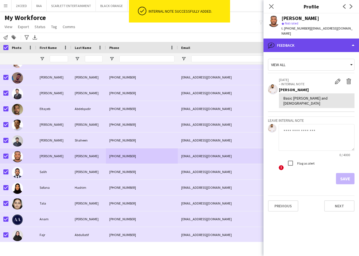
click at [324, 38] on div "bubble-pencil Feedback" at bounding box center [310, 44] width 95 height 13
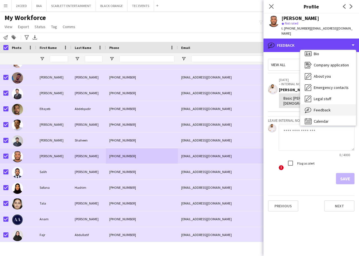
scroll to position [8, 0]
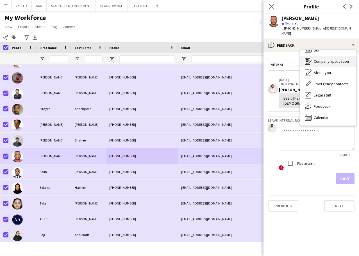
click at [333, 59] on span "Company application" at bounding box center [331, 61] width 35 height 5
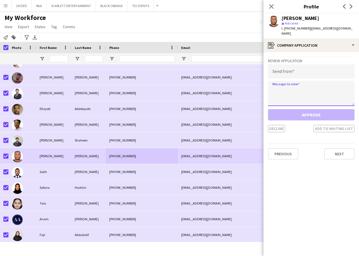
click at [286, 83] on textarea at bounding box center [311, 93] width 86 height 25
paste textarea "**********"
type textarea "**********"
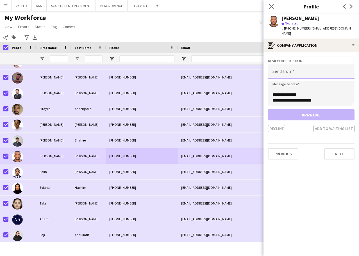
click at [296, 64] on input "email" at bounding box center [311, 71] width 86 height 14
paste input "**********"
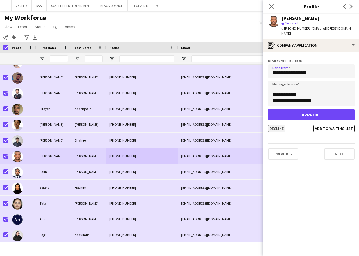
type input "**********"
click at [280, 125] on button "Decline" at bounding box center [276, 128] width 17 height 7
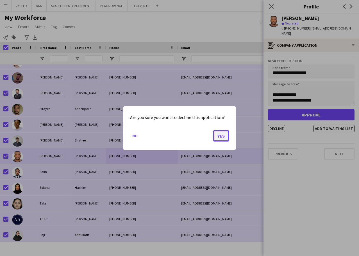
click at [219, 135] on button "Yes" at bounding box center [221, 135] width 16 height 11
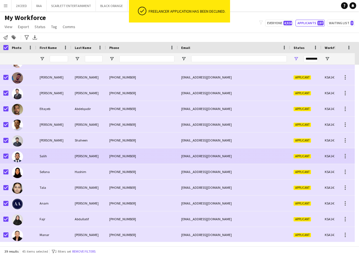
click at [114, 158] on div "[PHONE_NUMBER]" at bounding box center [142, 155] width 72 height 15
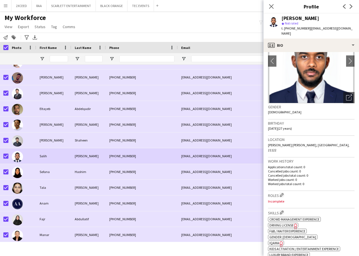
scroll to position [37, 0]
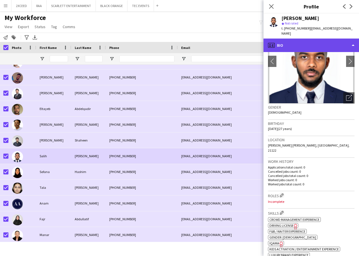
click at [325, 43] on div "profile Bio" at bounding box center [310, 44] width 95 height 13
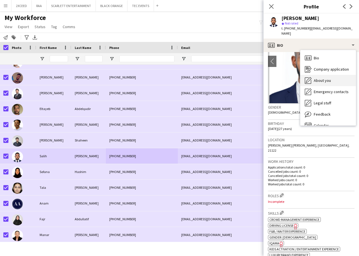
click at [329, 78] on span "About you" at bounding box center [322, 80] width 17 height 5
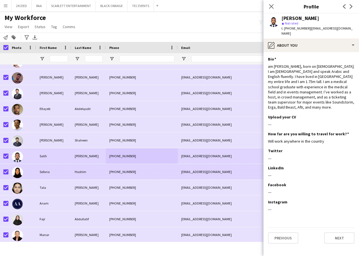
click at [68, 172] on div "Sofana" at bounding box center [53, 171] width 35 height 15
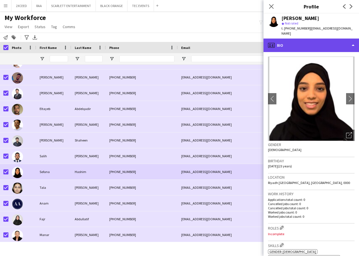
click at [336, 38] on div "profile Bio" at bounding box center [310, 44] width 95 height 13
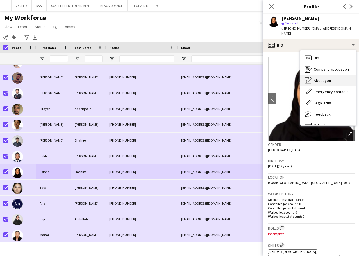
click at [330, 78] on span "About you" at bounding box center [322, 80] width 17 height 5
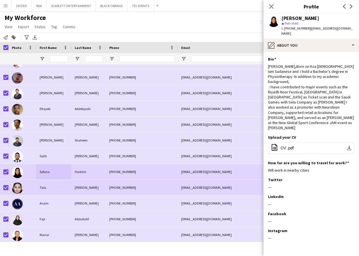
click at [96, 186] on div "[PERSON_NAME]" at bounding box center [88, 186] width 35 height 15
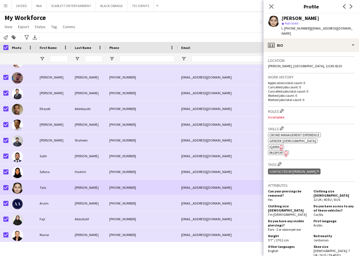
scroll to position [122, 0]
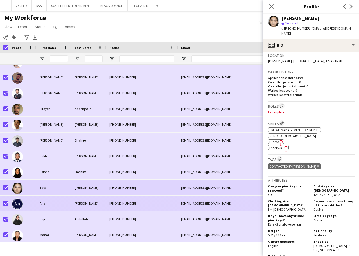
click at [129, 202] on div "[PHONE_NUMBER]" at bounding box center [142, 202] width 72 height 15
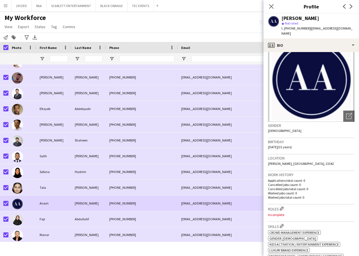
scroll to position [19, 0]
click at [321, 31] on div "t. [PHONE_NUMBER] | [EMAIL_ADDRESS][DOMAIN_NAME]" at bounding box center [317, 31] width 73 height 10
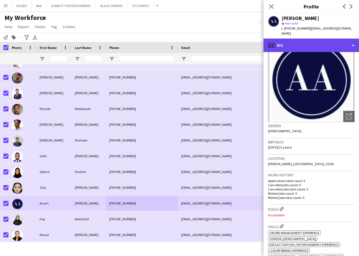
click at [321, 38] on div "profile Bio" at bounding box center [310, 44] width 95 height 13
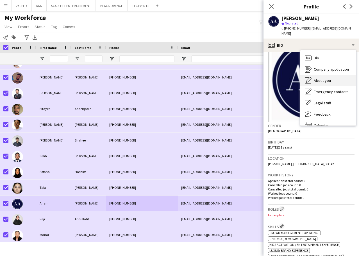
click at [327, 75] on div "About you About you" at bounding box center [328, 80] width 56 height 11
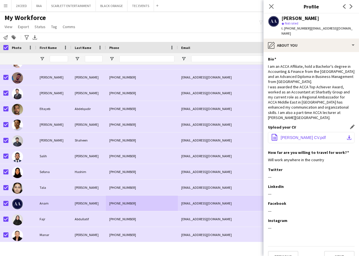
click at [318, 132] on button "office-file-sheet [PERSON_NAME] CV.pdf download-bottom" at bounding box center [311, 137] width 86 height 11
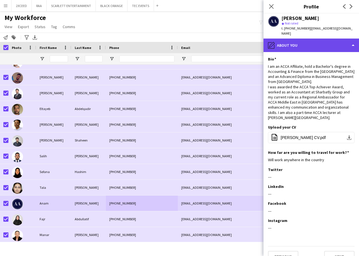
click at [284, 39] on div "pencil4 About you" at bounding box center [310, 44] width 95 height 13
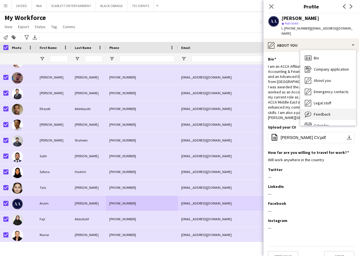
click at [338, 108] on div "Feedback Feedback" at bounding box center [328, 113] width 56 height 11
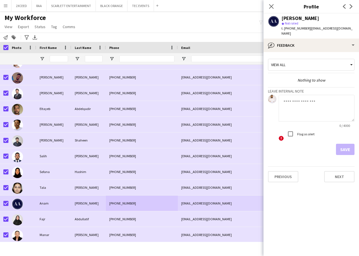
click at [303, 132] on label "Flag as alert" at bounding box center [305, 134] width 19 height 4
click at [302, 132] on label "Flag as alert" at bounding box center [305, 134] width 19 height 4
click at [312, 96] on textarea at bounding box center [317, 108] width 76 height 27
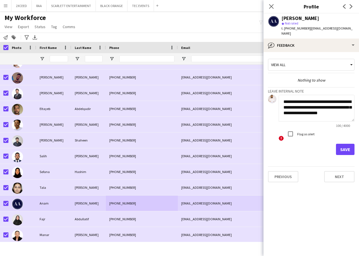
type textarea "**********"
click at [343, 145] on button "Save" at bounding box center [345, 149] width 19 height 11
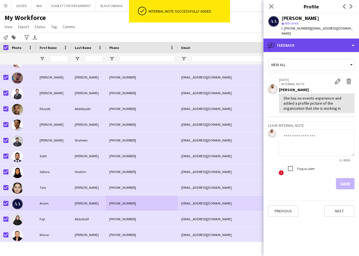
click at [308, 38] on div "bubble-pencil Feedback" at bounding box center [310, 44] width 95 height 13
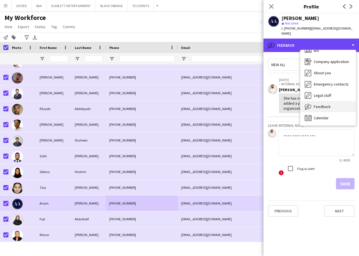
scroll to position [8, 0]
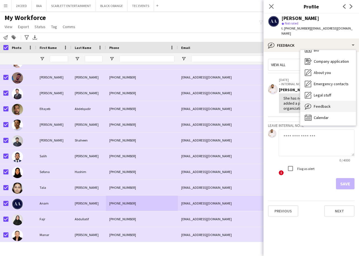
click at [330, 101] on div "Feedback Feedback" at bounding box center [328, 106] width 56 height 11
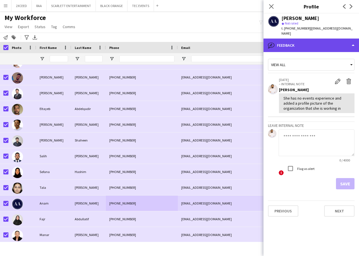
click at [313, 41] on div "bubble-pencil Feedback" at bounding box center [310, 44] width 95 height 13
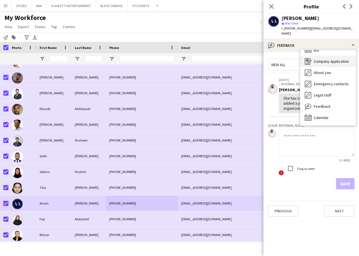
click at [327, 59] on span "Company application" at bounding box center [331, 61] width 35 height 5
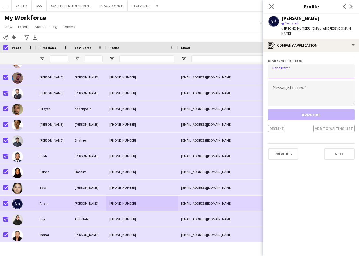
click at [300, 65] on input "email" at bounding box center [311, 71] width 86 height 14
paste input "**********"
type input "**********"
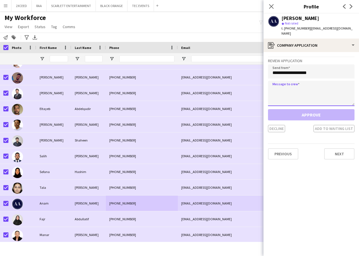
click at [305, 89] on textarea at bounding box center [311, 93] width 86 height 25
paste textarea "**********"
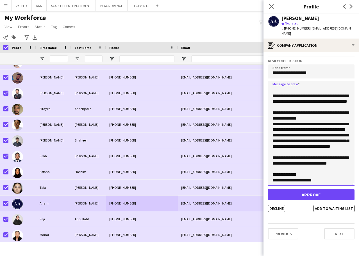
scroll to position [36, 0]
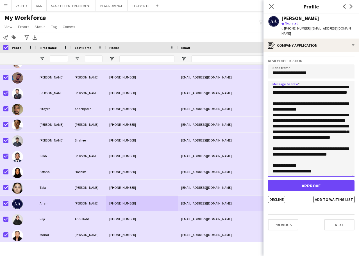
drag, startPoint x: 353, startPoint y: 98, endPoint x: 349, endPoint y: 169, distance: 70.9
click at [349, 169] on textarea "**********" at bounding box center [311, 129] width 86 height 96
type textarea "**********"
click at [275, 195] on button "Decline" at bounding box center [276, 198] width 17 height 7
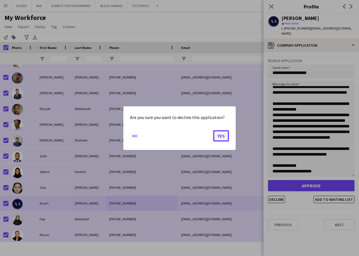
click at [225, 135] on button "Yes" at bounding box center [221, 135] width 16 height 11
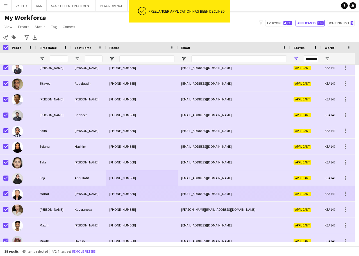
scroll to position [253, 0]
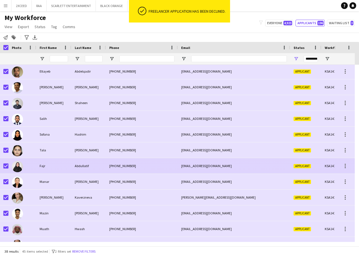
click at [88, 166] on div "Abdullatif" at bounding box center [88, 165] width 35 height 15
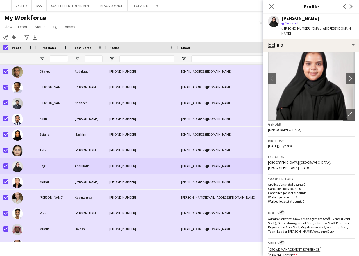
scroll to position [19, 0]
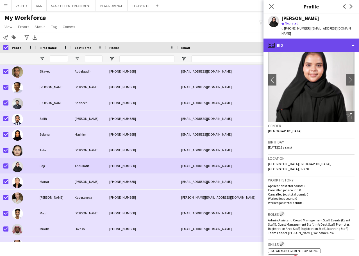
click at [322, 40] on div "profile Bio" at bounding box center [310, 44] width 95 height 13
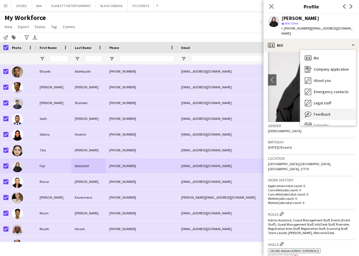
click at [334, 108] on div "Feedback Feedback" at bounding box center [328, 113] width 56 height 11
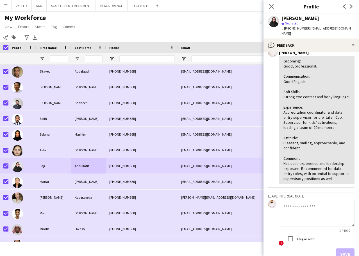
scroll to position [37, 0]
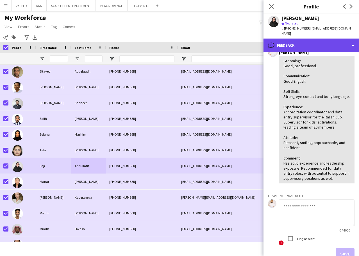
click at [317, 41] on div "bubble-pencil Feedback" at bounding box center [310, 44] width 95 height 13
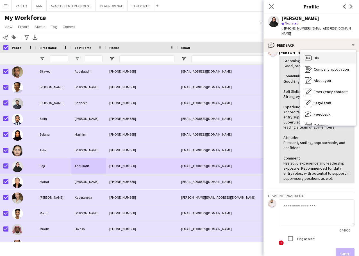
click at [333, 55] on div "Bio Bio" at bounding box center [328, 57] width 56 height 11
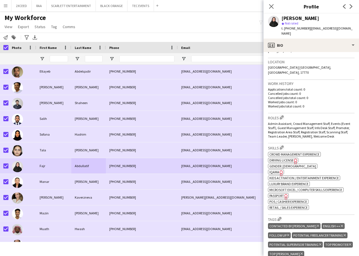
scroll to position [103, 0]
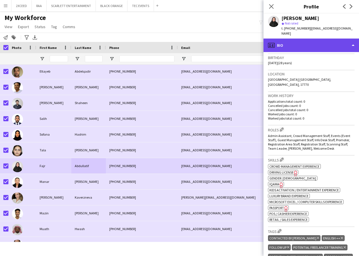
click at [322, 43] on div "profile Bio" at bounding box center [310, 44] width 95 height 13
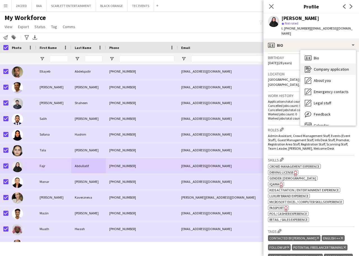
click at [338, 67] on span "Company application" at bounding box center [331, 69] width 35 height 5
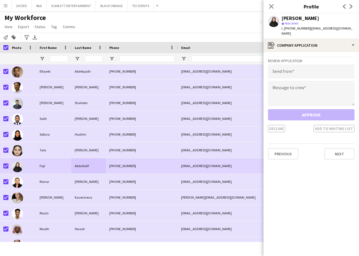
click at [289, 213] on app-crew-profile-application "Review Application Send from Message to crew Approve Decline Add to waiting lis…" at bounding box center [310, 154] width 95 height 204
click at [294, 89] on textarea at bounding box center [311, 93] width 86 height 25
paste textarea "**********"
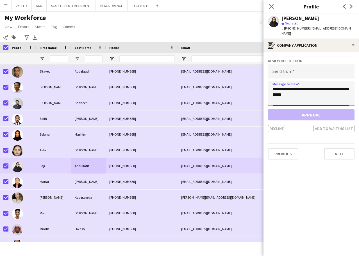
scroll to position [76, 0]
type textarea "**********"
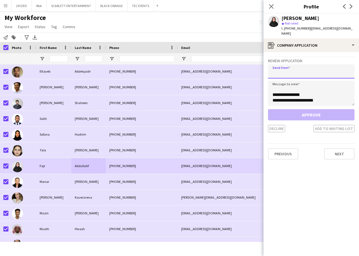
click at [319, 68] on input "email" at bounding box center [311, 71] width 86 height 14
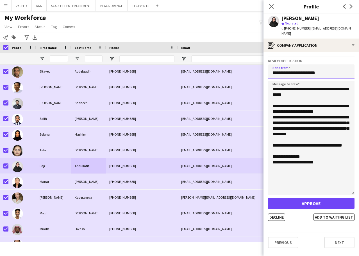
scroll to position [0, 0]
drag, startPoint x: 352, startPoint y: 98, endPoint x: 350, endPoint y: 208, distance: 109.5
click at [350, 208] on app-crew-profile-application "**********" at bounding box center [310, 154] width 95 height 204
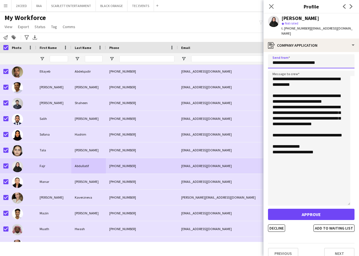
scroll to position [12, 0]
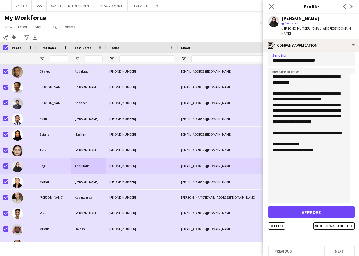
type input "**********"
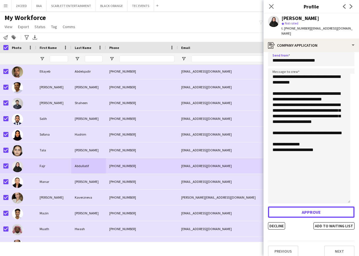
click at [314, 206] on button "Approve" at bounding box center [311, 211] width 86 height 11
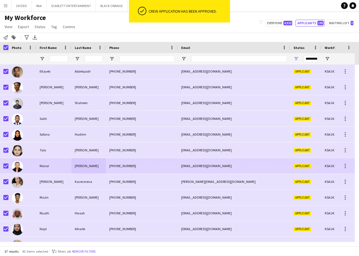
click at [130, 169] on div "[PHONE_NUMBER]" at bounding box center [142, 165] width 72 height 15
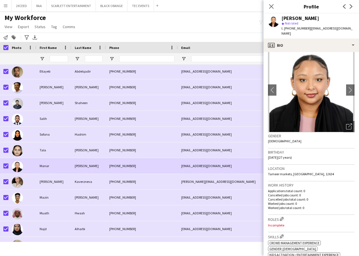
scroll to position [0, 0]
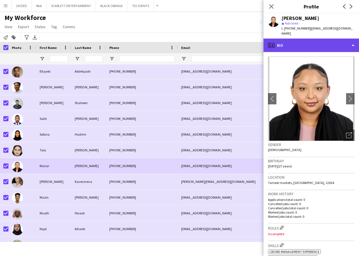
click at [327, 48] on div "profile Bio" at bounding box center [310, 44] width 95 height 13
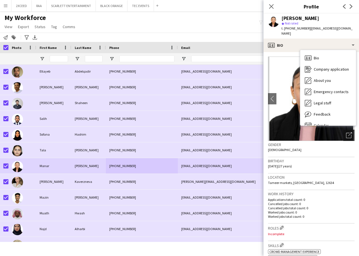
click at [346, 135] on icon "Open photos pop-in" at bounding box center [349, 135] width 6 height 6
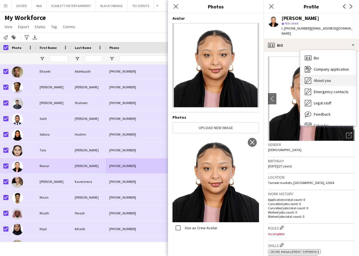
click at [323, 79] on span "About you" at bounding box center [322, 80] width 17 height 5
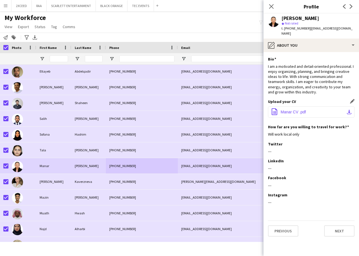
click at [305, 113] on span "Manar CV .pdf" at bounding box center [293, 112] width 25 height 4
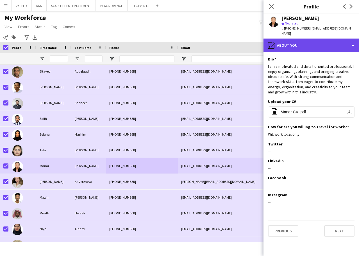
click at [303, 46] on div "pencil4 About you" at bounding box center [310, 44] width 95 height 13
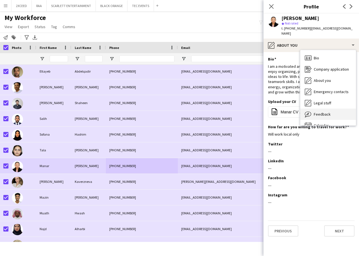
click at [325, 113] on span "Feedback" at bounding box center [322, 113] width 17 height 5
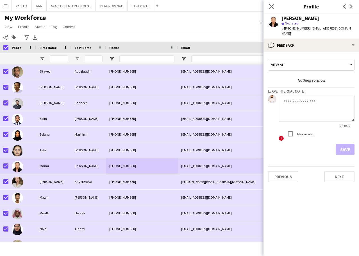
click at [312, 109] on textarea at bounding box center [317, 108] width 76 height 27
click at [305, 102] on textarea "**********" at bounding box center [317, 108] width 76 height 27
type textarea "**********"
click at [348, 150] on button "Save" at bounding box center [345, 149] width 19 height 11
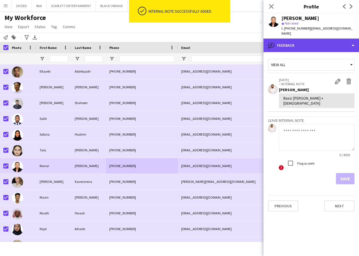
click at [317, 41] on div "bubble-pencil Feedback" at bounding box center [310, 44] width 95 height 13
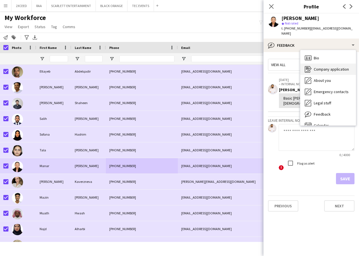
click at [328, 66] on div "Company application Company application" at bounding box center [328, 68] width 56 height 11
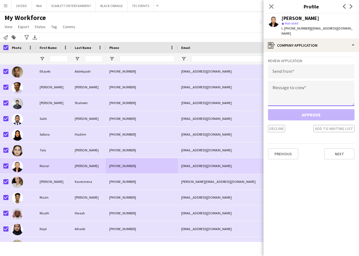
click at [291, 90] on textarea at bounding box center [311, 93] width 86 height 25
paste textarea "**********"
type textarea "**********"
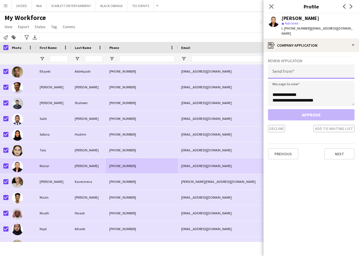
click at [301, 68] on input "email" at bounding box center [311, 71] width 86 height 14
paste input "**********"
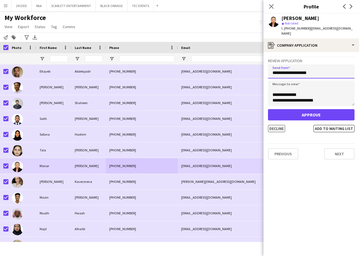
type input "**********"
click at [281, 127] on button "Decline" at bounding box center [276, 128] width 17 height 7
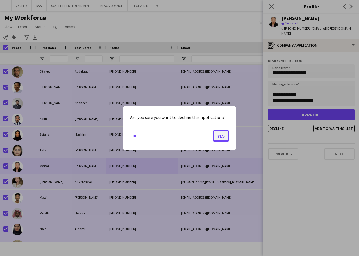
click at [220, 136] on button "Yes" at bounding box center [221, 135] width 16 height 11
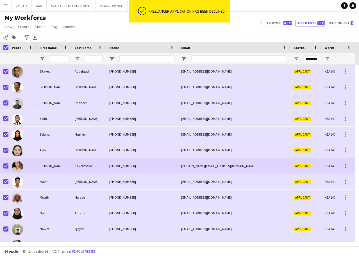
click at [143, 161] on div "[PHONE_NUMBER]" at bounding box center [142, 165] width 72 height 15
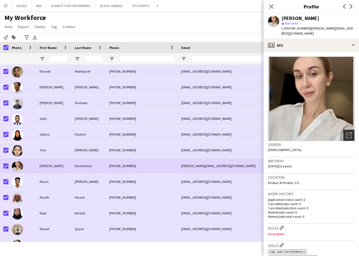
click at [346, 132] on icon "Open photos pop-in" at bounding box center [349, 135] width 6 height 6
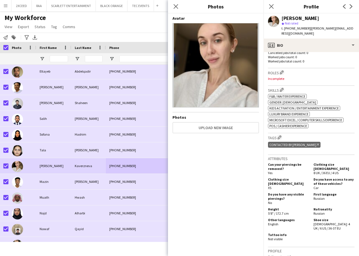
scroll to position [159, 0]
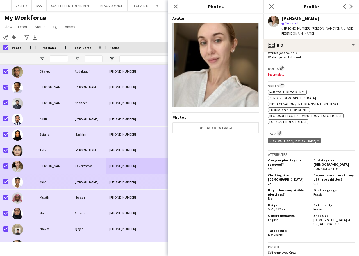
click at [82, 182] on div "[PERSON_NAME]" at bounding box center [88, 181] width 35 height 15
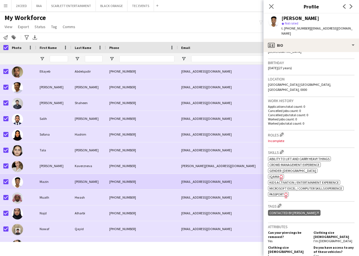
scroll to position [94, 0]
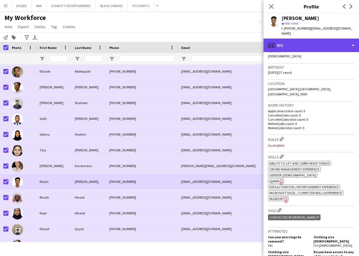
click at [318, 44] on div "profile Bio" at bounding box center [310, 44] width 95 height 13
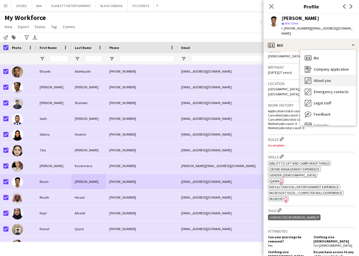
click at [329, 79] on div "About you About you" at bounding box center [328, 80] width 56 height 11
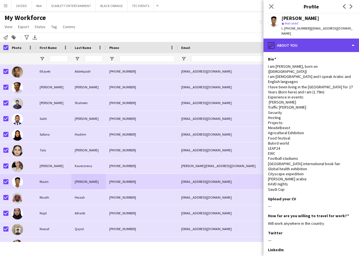
click at [310, 42] on div "pencil4 About you" at bounding box center [310, 44] width 95 height 13
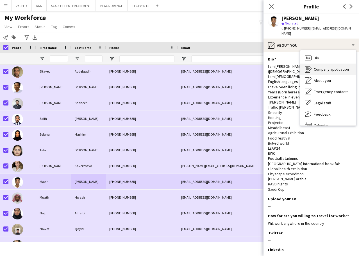
click at [326, 67] on span "Company application" at bounding box center [331, 69] width 35 height 5
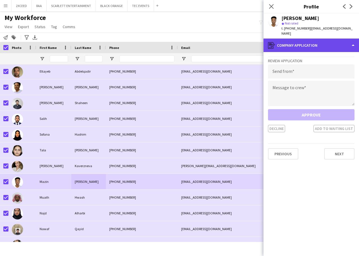
click at [305, 39] on div "register Company application" at bounding box center [310, 44] width 95 height 13
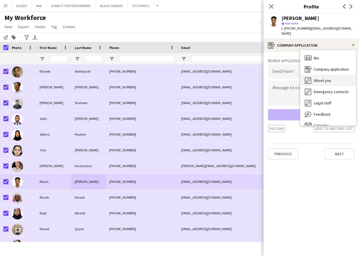
click at [325, 78] on span "About you" at bounding box center [322, 80] width 17 height 5
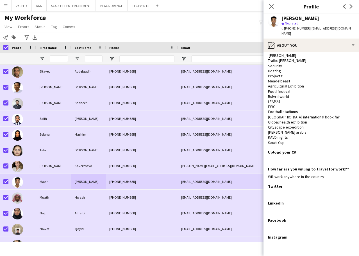
scroll to position [47, 0]
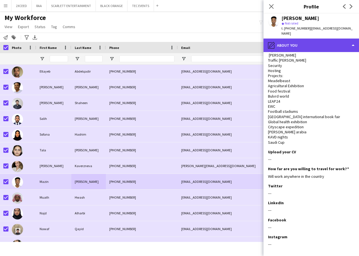
click at [287, 38] on div "pencil4 About you" at bounding box center [310, 44] width 95 height 13
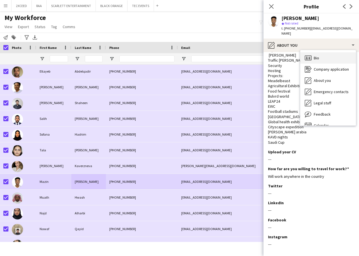
click at [322, 54] on div "Bio Bio" at bounding box center [328, 57] width 56 height 11
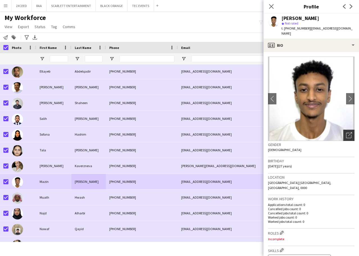
click at [346, 132] on icon "Open photos pop-in" at bounding box center [349, 135] width 6 height 6
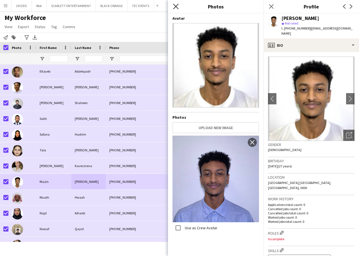
click at [177, 4] on icon "Close pop-in" at bounding box center [175, 6] width 5 height 5
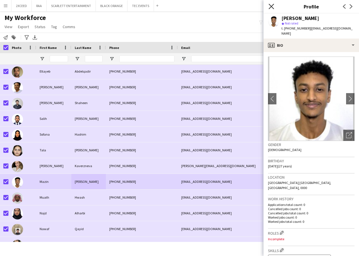
click at [273, 6] on icon "Close pop-in" at bounding box center [270, 6] width 5 height 5
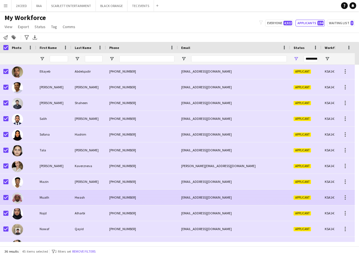
click at [119, 197] on div "[PHONE_NUMBER]" at bounding box center [142, 196] width 72 height 15
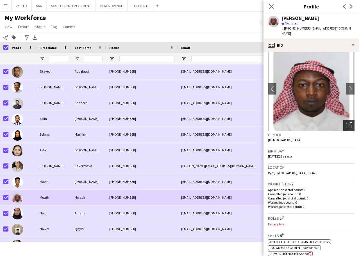
scroll to position [0, 0]
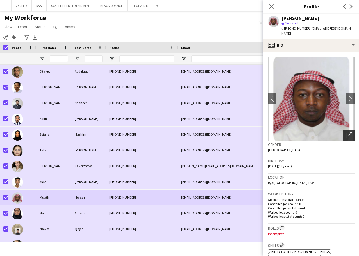
click at [346, 132] on icon "Open photos pop-in" at bounding box center [349, 135] width 6 height 6
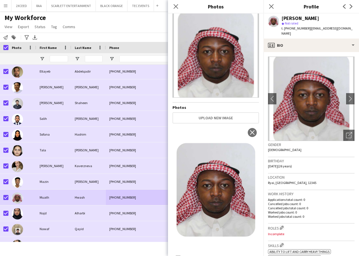
scroll to position [11, 0]
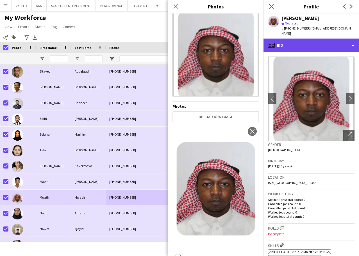
click at [326, 38] on div "profile Bio" at bounding box center [310, 44] width 95 height 13
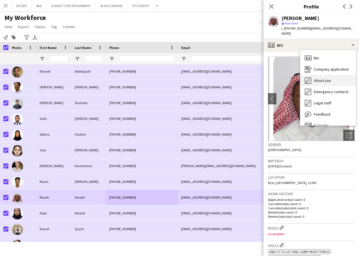
click at [332, 75] on div "About you About you" at bounding box center [328, 80] width 56 height 11
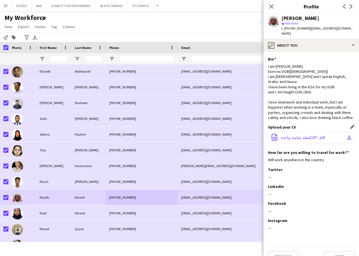
click at [299, 140] on span "‎⁨ 187لقطة شاشة واحدة⁩.pdf" at bounding box center [303, 137] width 44 height 4
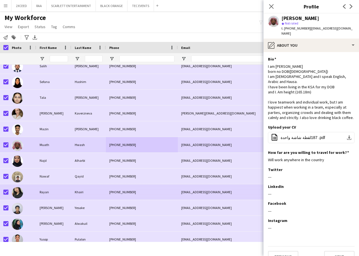
scroll to position [327, 0]
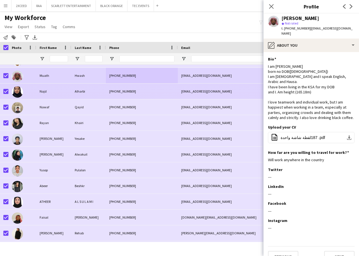
click at [85, 89] on div "Alharbi" at bounding box center [88, 90] width 35 height 15
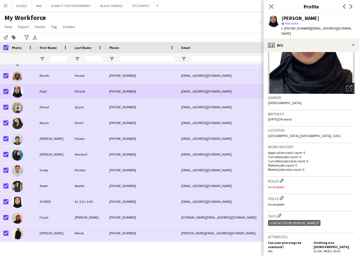
click at [346, 85] on icon "Open photos pop-in" at bounding box center [349, 88] width 6 height 6
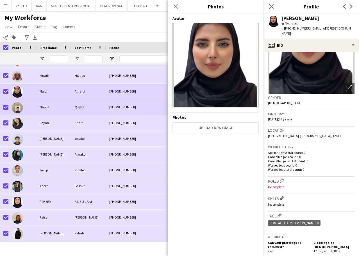
click at [111, 103] on div "[PHONE_NUMBER]" at bounding box center [142, 106] width 72 height 15
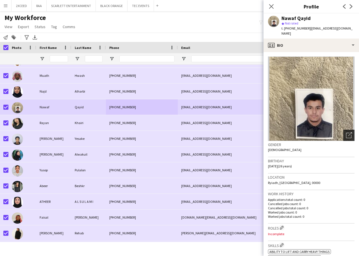
click at [346, 132] on icon "Open photos pop-in" at bounding box center [349, 135] width 6 height 6
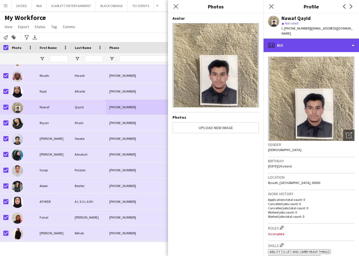
click at [318, 38] on div "profile Bio" at bounding box center [310, 44] width 95 height 13
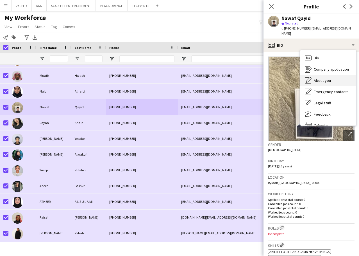
click at [330, 78] on span "About you" at bounding box center [322, 80] width 17 height 5
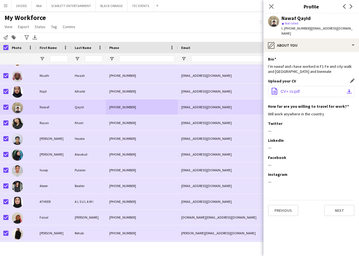
click at [319, 87] on button "office-file-sheet CV+ cv.pdf download-bottom" at bounding box center [311, 91] width 86 height 11
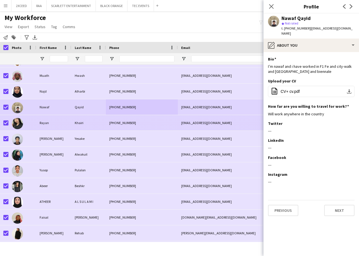
click at [148, 118] on div "[PHONE_NUMBER]" at bounding box center [142, 122] width 72 height 15
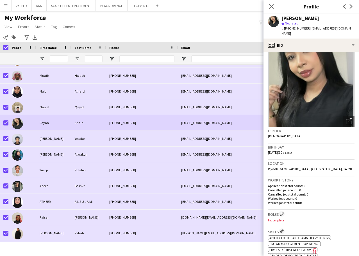
scroll to position [0, 0]
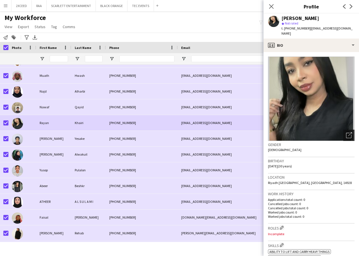
click at [346, 132] on icon "Open photos pop-in" at bounding box center [349, 135] width 6 height 6
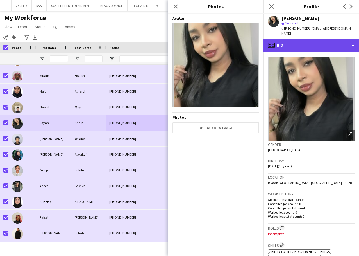
click at [302, 41] on div "profile Bio" at bounding box center [310, 44] width 95 height 13
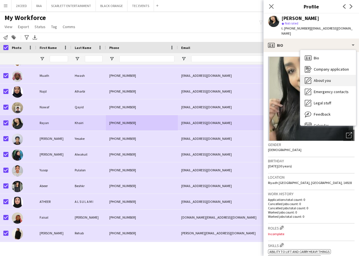
click at [337, 75] on div "About you About you" at bounding box center [328, 80] width 56 height 11
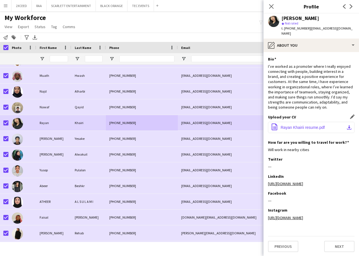
click at [321, 125] on span "Rayan Khairii resume.pdf" at bounding box center [303, 127] width 44 height 4
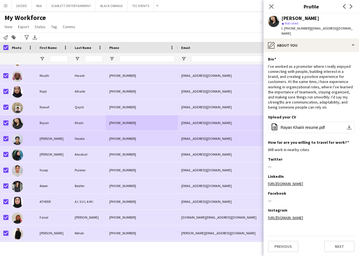
click at [101, 138] on div "Yesake" at bounding box center [88, 138] width 35 height 15
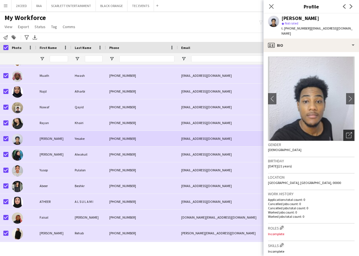
click at [346, 132] on icon "Open photos pop-in" at bounding box center [349, 135] width 6 height 6
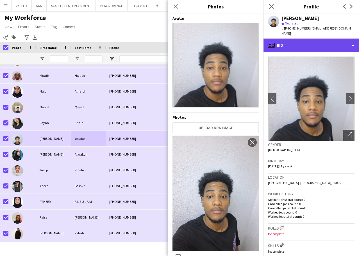
click at [321, 39] on div "profile Bio" at bounding box center [310, 44] width 95 height 13
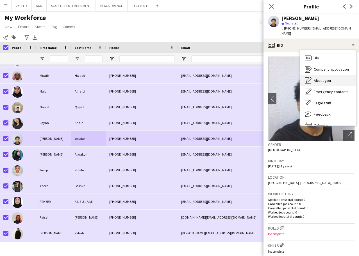
click at [329, 78] on span "About you" at bounding box center [322, 80] width 17 height 5
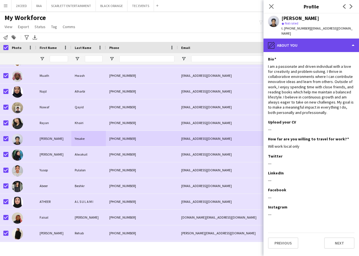
click at [310, 38] on div "pencil4 About you" at bounding box center [310, 44] width 95 height 13
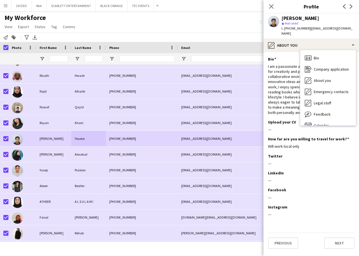
click at [281, 65] on div "I am a passionate and driven individual with a love for creativity and problem-…" at bounding box center [311, 89] width 86 height 51
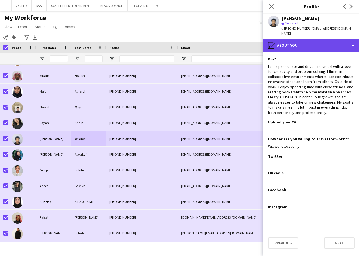
click at [304, 38] on div "pencil4 About you" at bounding box center [310, 44] width 95 height 13
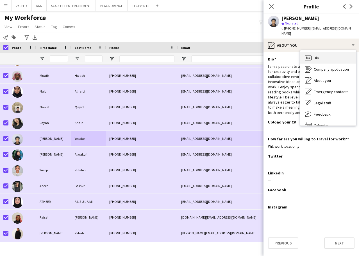
click at [318, 55] on span "Bio" at bounding box center [316, 57] width 5 height 5
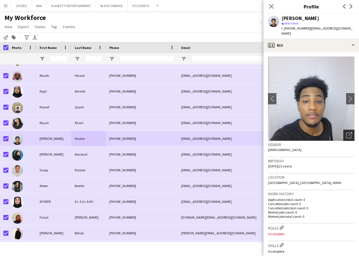
click at [346, 132] on icon "Open photos pop-in" at bounding box center [349, 135] width 6 height 6
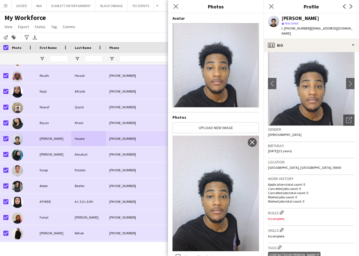
scroll to position [9, 0]
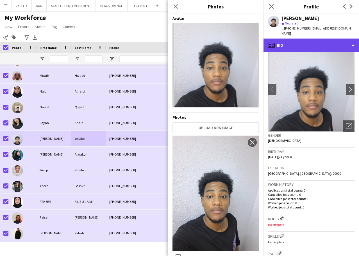
click at [314, 39] on div "profile Bio" at bounding box center [310, 44] width 95 height 13
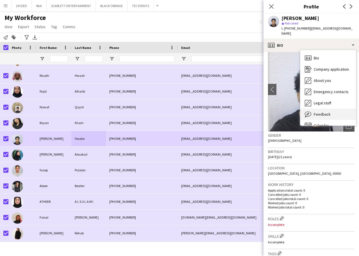
click at [325, 111] on span "Feedback" at bounding box center [322, 113] width 17 height 5
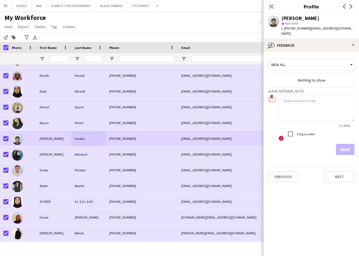
click at [313, 132] on label "Flag as alert" at bounding box center [305, 134] width 19 height 4
click at [323, 134] on div "! Flag as alert" at bounding box center [317, 134] width 76 height 13
drag, startPoint x: 308, startPoint y: 127, endPoint x: 310, endPoint y: 125, distance: 3.4
click at [308, 132] on label "Flag as alert" at bounding box center [305, 134] width 19 height 4
drag, startPoint x: 321, startPoint y: 101, endPoint x: 343, endPoint y: 95, distance: 22.8
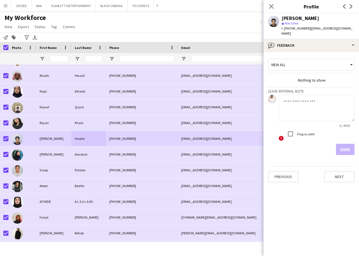
click at [321, 101] on textarea at bounding box center [317, 108] width 76 height 27
type textarea "**********"
click at [348, 144] on button "Save" at bounding box center [345, 149] width 19 height 11
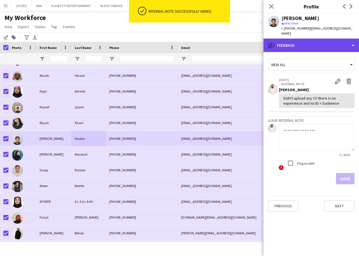
click at [317, 42] on div "bubble-pencil Feedback" at bounding box center [310, 44] width 95 height 13
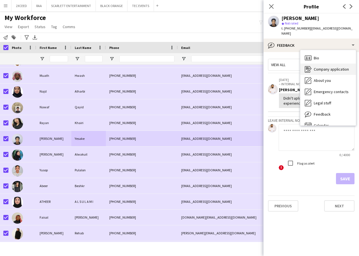
click at [329, 67] on span "Company application" at bounding box center [331, 69] width 35 height 5
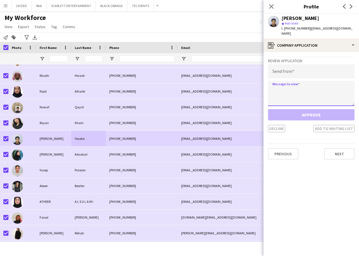
click at [294, 91] on textarea at bounding box center [311, 93] width 86 height 25
paste textarea "**********"
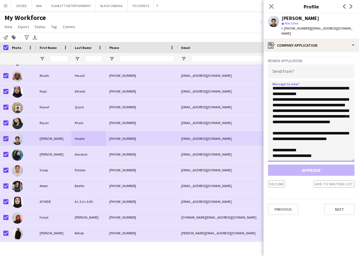
drag, startPoint x: 353, startPoint y: 99, endPoint x: 359, endPoint y: 159, distance: 60.6
click at [359, 159] on app-crew-profile-application "**********" at bounding box center [310, 154] width 95 height 204
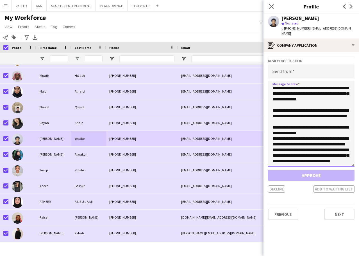
scroll to position [0, 0]
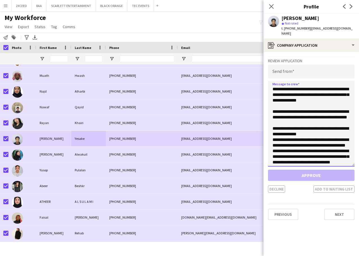
type textarea "**********"
click at [291, 67] on input "email" at bounding box center [311, 71] width 86 height 14
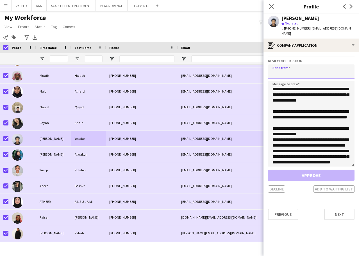
paste input "**********"
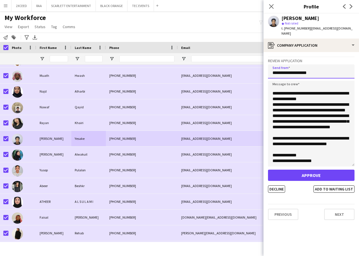
scroll to position [58, 0]
type input "**********"
click at [277, 185] on button "Decline" at bounding box center [276, 188] width 17 height 7
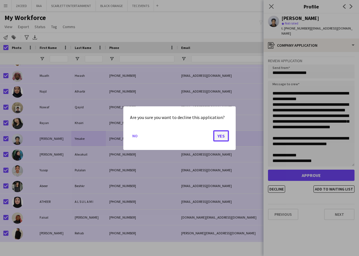
click at [222, 135] on button "Yes" at bounding box center [221, 135] width 16 height 11
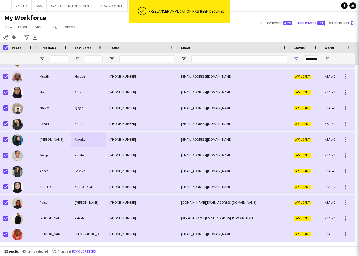
scroll to position [374, 0]
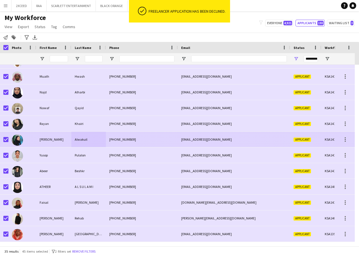
click at [125, 140] on div "[PHONE_NUMBER]" at bounding box center [142, 138] width 72 height 15
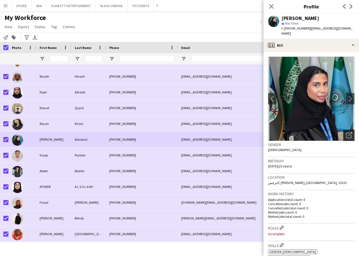
click at [346, 132] on icon "Open photos pop-in" at bounding box center [349, 135] width 6 height 6
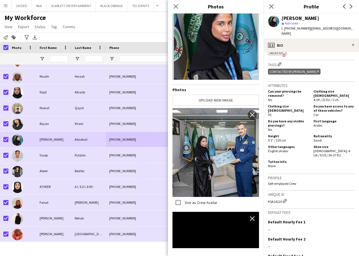
scroll to position [19, 0]
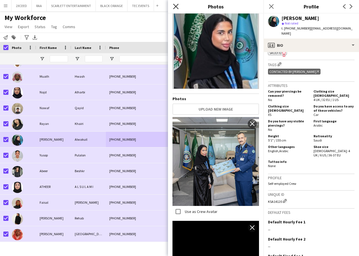
click at [174, 6] on icon "Close pop-in" at bounding box center [175, 6] width 5 height 5
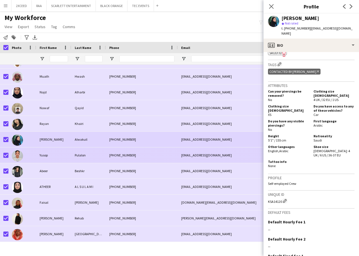
click at [183, 155] on div "[EMAIL_ADDRESS][DOMAIN_NAME]" at bounding box center [234, 154] width 112 height 15
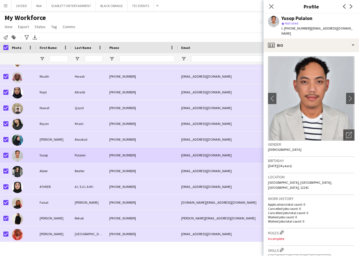
scroll to position [0, 0]
click at [346, 132] on icon "Open photos pop-in" at bounding box center [349, 135] width 6 height 6
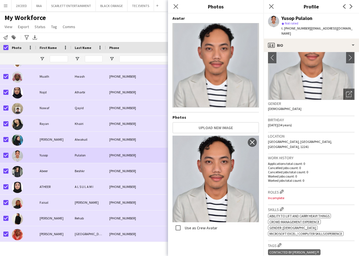
scroll to position [37, 0]
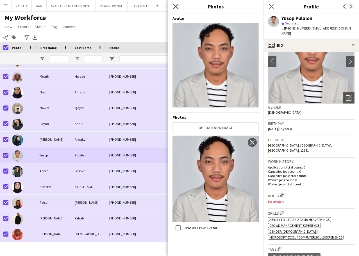
click at [176, 8] on icon "Close pop-in" at bounding box center [175, 6] width 5 height 5
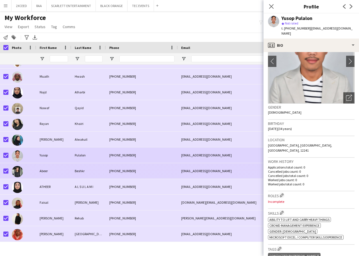
click at [143, 174] on div "[PHONE_NUMBER]" at bounding box center [142, 170] width 72 height 15
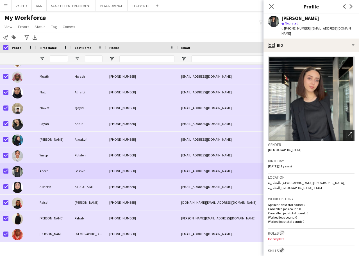
click at [346, 132] on icon "Open photos pop-in" at bounding box center [349, 135] width 6 height 6
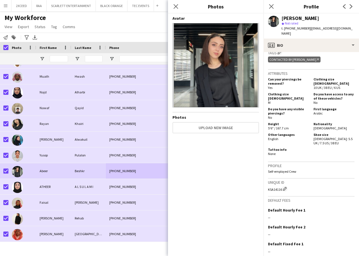
scroll to position [215, 0]
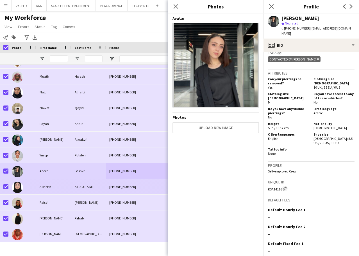
click at [74, 185] on div "A L S U L A M I" at bounding box center [88, 186] width 35 height 15
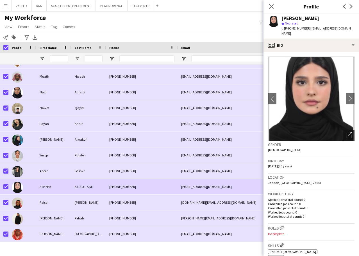
click at [346, 132] on icon "Open photos pop-in" at bounding box center [349, 135] width 6 height 6
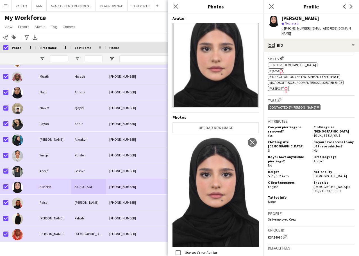
scroll to position [187, 0]
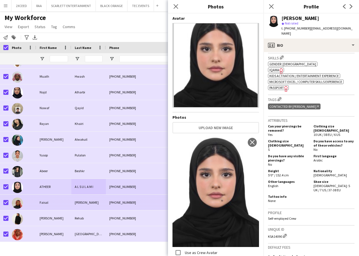
click at [98, 202] on div "[PERSON_NAME]" at bounding box center [88, 201] width 35 height 15
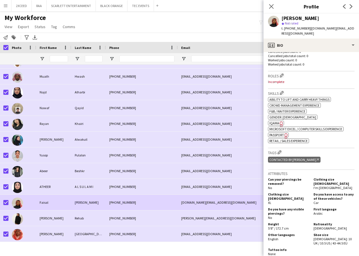
scroll to position [178, 0]
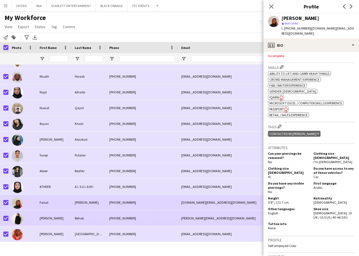
click at [130, 216] on div "[PHONE_NUMBER]" at bounding box center [142, 217] width 72 height 15
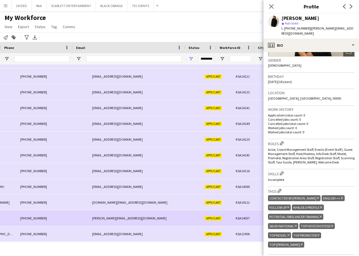
scroll to position [0, 154]
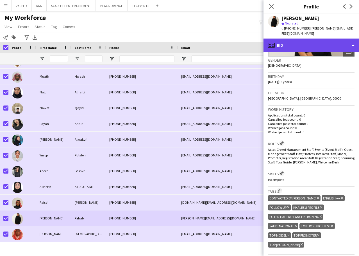
click at [326, 40] on div "profile Bio" at bounding box center [310, 44] width 95 height 13
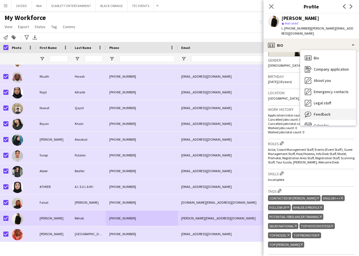
click at [334, 108] on div "Feedback Feedback" at bounding box center [328, 113] width 56 height 11
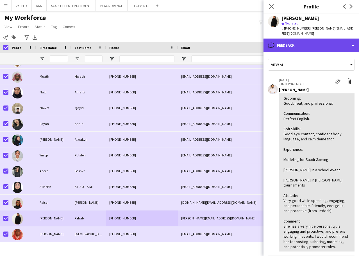
click at [324, 38] on div "bubble-pencil Feedback" at bounding box center [310, 44] width 95 height 13
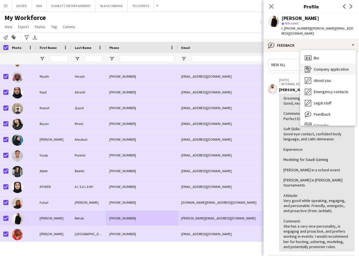
click at [334, 67] on span "Company application" at bounding box center [331, 69] width 35 height 5
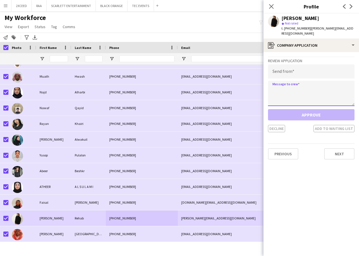
click at [300, 84] on textarea at bounding box center [311, 93] width 86 height 25
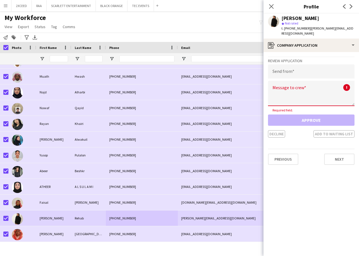
click at [301, 218] on app-crew-profile-application "Review Application Send from Message to crew ! Required field. Approve Decline …" at bounding box center [310, 154] width 95 height 204
click at [273, 90] on textarea at bounding box center [311, 93] width 86 height 25
paste textarea "**********"
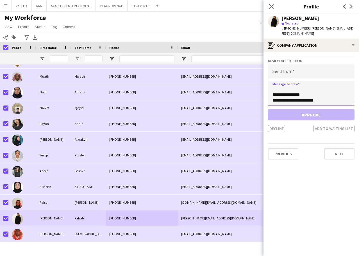
type textarea "**********"
click at [287, 65] on input "email" at bounding box center [311, 71] width 86 height 14
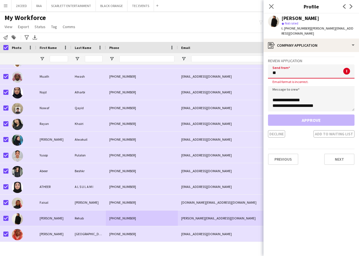
type input "*"
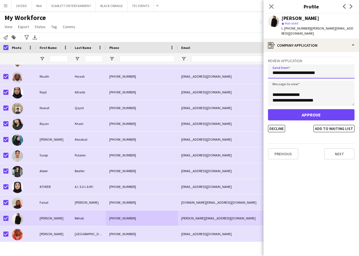
type input "**********"
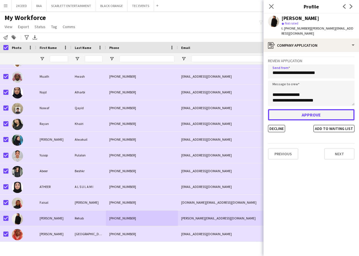
click at [303, 110] on button "Approve" at bounding box center [311, 114] width 86 height 11
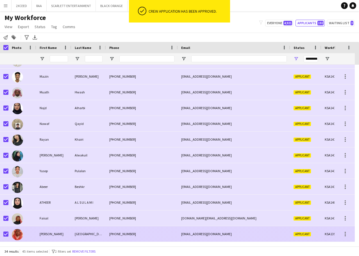
click at [204, 239] on div "[EMAIL_ADDRESS][DOMAIN_NAME]" at bounding box center [234, 233] width 112 height 15
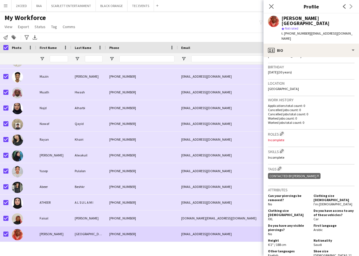
scroll to position [76, 0]
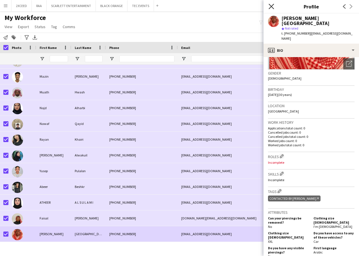
click at [271, 8] on icon "Close pop-in" at bounding box center [270, 6] width 5 height 5
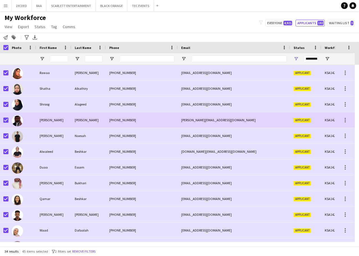
scroll to position [57, 0]
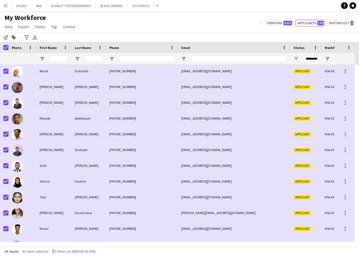
click at [7, 35] on icon "Notify workforce" at bounding box center [5, 37] width 4 height 4
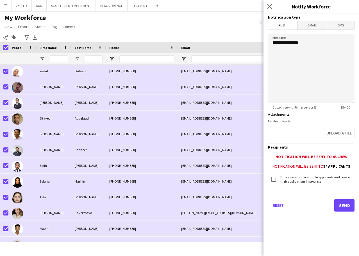
click at [319, 24] on span "Email" at bounding box center [312, 25] width 30 height 8
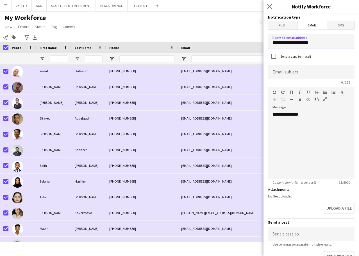
drag, startPoint x: 317, startPoint y: 44, endPoint x: 259, endPoint y: 46, distance: 57.1
click at [259, 46] on body "Menu Boards Boards Boards All jobs Status Workforce Workforce My Workforce Recr…" at bounding box center [179, 128] width 359 height 256
type input "**********"
click at [281, 128] on div "**********" at bounding box center [309, 144] width 82 height 67
click at [312, 113] on div "**********" at bounding box center [309, 144] width 82 height 67
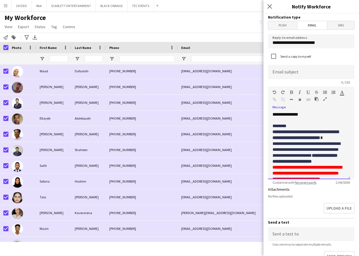
scroll to position [251, 0]
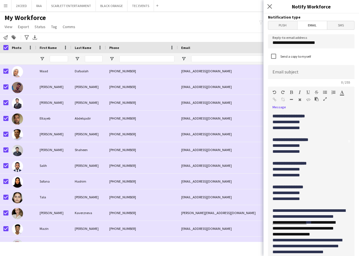
drag, startPoint x: 347, startPoint y: 177, endPoint x: 350, endPoint y: 269, distance: 91.6
click at [350, 256] on html "Menu Boards Boards Boards All jobs Status Workforce Workforce My Workforce Recr…" at bounding box center [179, 128] width 359 height 256
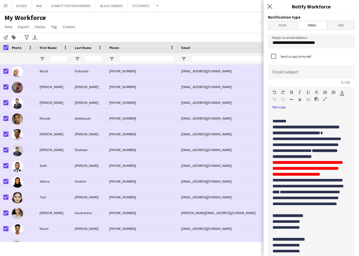
scroll to position [0, 0]
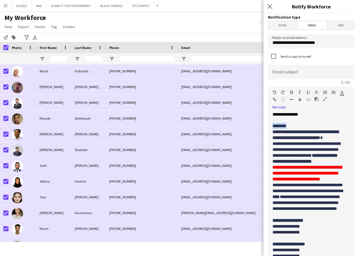
drag, startPoint x: 288, startPoint y: 127, endPoint x: 270, endPoint y: 126, distance: 18.3
click at [270, 126] on div "**********" at bounding box center [309, 190] width 82 height 159
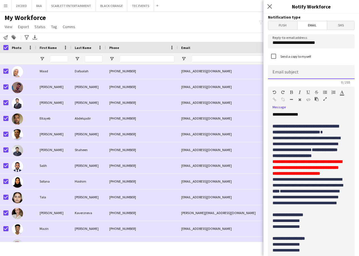
click at [282, 73] on input at bounding box center [311, 72] width 86 height 14
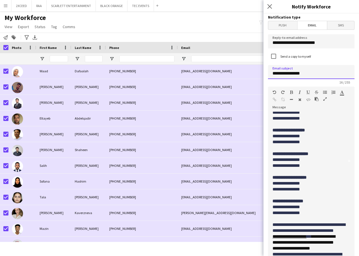
scroll to position [112, 0]
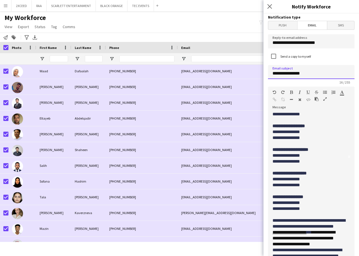
type input "**********"
drag, startPoint x: 307, startPoint y: 139, endPoint x: 272, endPoint y: 120, distance: 39.0
click at [272, 120] on div "**********" at bounding box center [309, 190] width 82 height 159
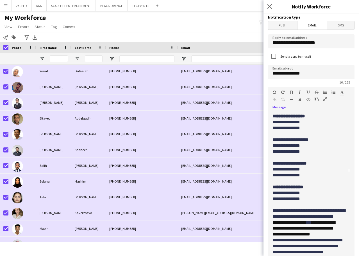
click at [305, 118] on span "**********" at bounding box center [288, 116] width 33 height 4
click at [308, 142] on span "**********" at bounding box center [290, 139] width 36 height 4
click at [298, 118] on span "**********" at bounding box center [287, 116] width 31 height 4
drag, startPoint x: 290, startPoint y: 125, endPoint x: 320, endPoint y: 126, distance: 30.1
click at [310, 118] on span "**********" at bounding box center [291, 116] width 38 height 4
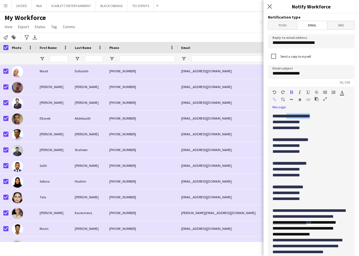
copy span "**********"
drag, startPoint x: 296, startPoint y: 150, endPoint x: 307, endPoint y: 150, distance: 10.4
click at [307, 142] on span "**********" at bounding box center [290, 139] width 36 height 4
drag, startPoint x: 311, startPoint y: 125, endPoint x: 291, endPoint y: 125, distance: 20.8
click at [291, 118] on span "**********" at bounding box center [291, 116] width 38 height 4
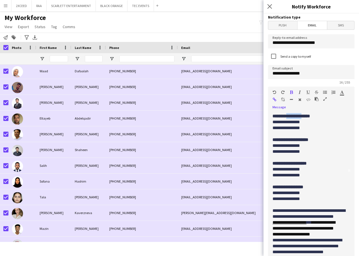
copy span "*********"
drag, startPoint x: 296, startPoint y: 149, endPoint x: 305, endPoint y: 150, distance: 9.0
click at [305, 142] on span "**********" at bounding box center [290, 139] width 36 height 4
click at [273, 124] on span "**********" at bounding box center [286, 122] width 28 height 4
click at [272, 138] on div "**********" at bounding box center [309, 190] width 82 height 159
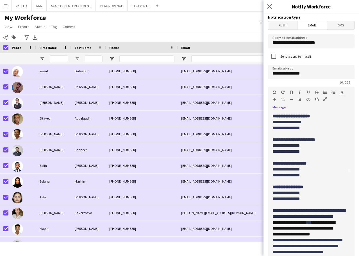
click at [277, 130] on span "**********" at bounding box center [286, 128] width 28 height 4
click at [273, 147] on span "**********" at bounding box center [286, 145] width 28 height 4
click at [308, 148] on p "**********" at bounding box center [308, 145] width 73 height 6
click at [274, 153] on span "**********" at bounding box center [286, 151] width 28 height 4
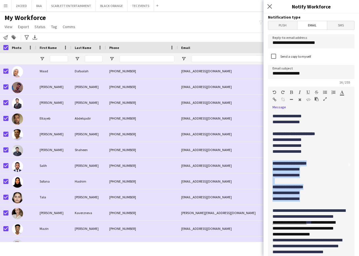
drag, startPoint x: 306, startPoint y: 197, endPoint x: 272, endPoint y: 160, distance: 50.7
click at [272, 160] on div "**********" at bounding box center [309, 190] width 82 height 159
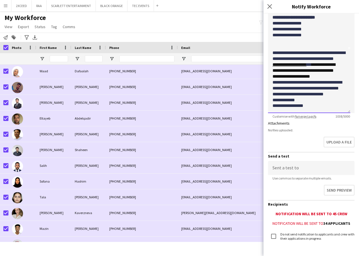
scroll to position [159, 0]
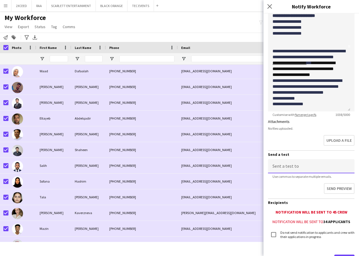
click at [300, 168] on input at bounding box center [311, 166] width 86 height 14
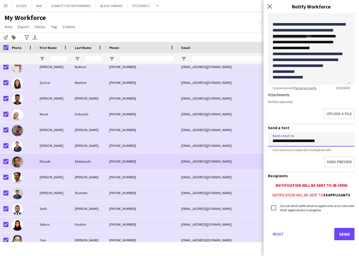
scroll to position [151, 0]
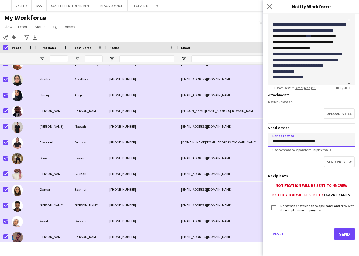
type input "**********"
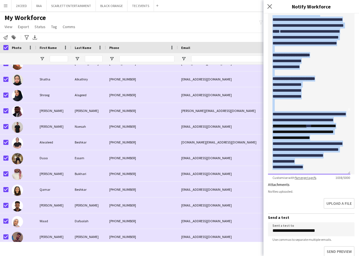
scroll to position [0, 0]
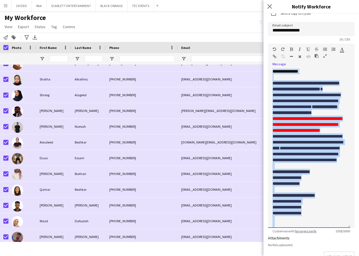
drag, startPoint x: 315, startPoint y: 79, endPoint x: 274, endPoint y: 73, distance: 41.7
click at [274, 73] on div "**********" at bounding box center [309, 148] width 82 height 159
copy div "**********"
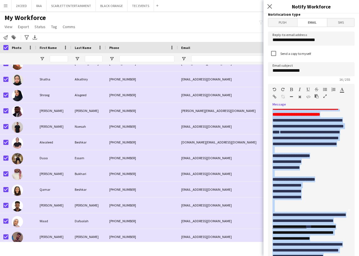
scroll to position [0, 0]
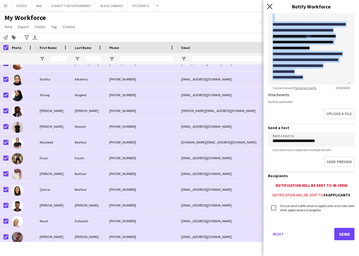
click at [268, 4] on icon at bounding box center [269, 6] width 5 height 5
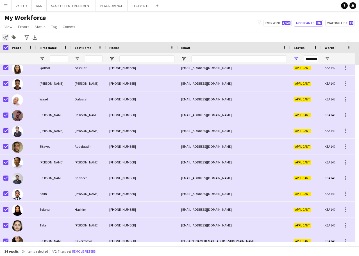
click at [5, 38] on icon at bounding box center [5, 37] width 4 height 4
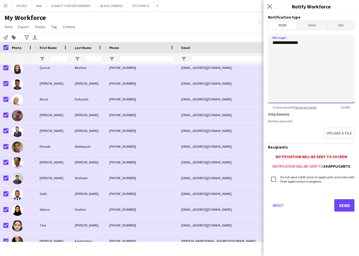
drag, startPoint x: 311, startPoint y: 44, endPoint x: 265, endPoint y: 41, distance: 45.6
click at [265, 41] on form "**********" at bounding box center [310, 119] width 95 height 213
paste textarea "**********"
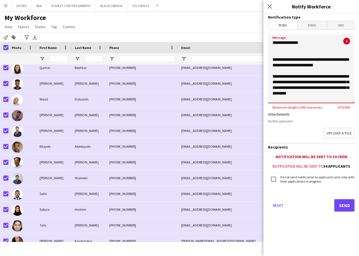
scroll to position [263, 0]
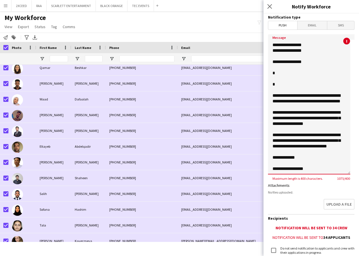
drag, startPoint x: 351, startPoint y: 102, endPoint x: 359, endPoint y: 173, distance: 71.8
click at [359, 173] on html "Menu Boards Boards Boards All jobs Status Workforce Workforce My Workforce Recr…" at bounding box center [179, 128] width 359 height 256
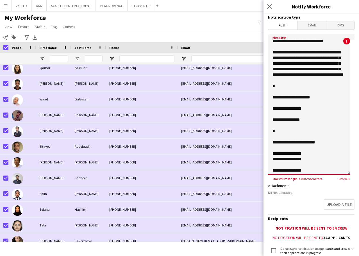
scroll to position [75, 0]
click at [277, 103] on textarea "Message" at bounding box center [309, 104] width 82 height 140
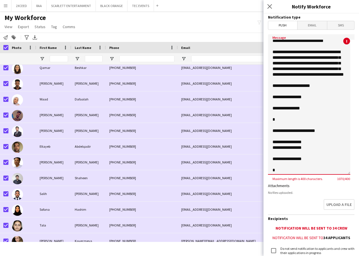
click at [277, 140] on textarea "Message" at bounding box center [309, 104] width 82 height 140
click at [274, 121] on textarea "Message" at bounding box center [309, 104] width 82 height 140
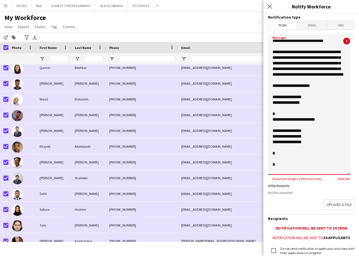
click at [277, 128] on textarea "Message" at bounding box center [309, 104] width 82 height 140
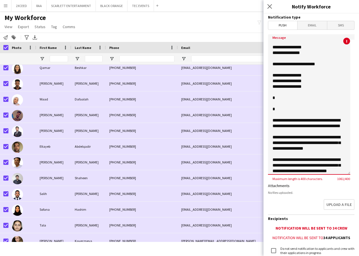
scroll to position [131, 0]
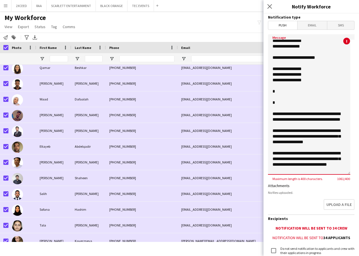
click at [274, 120] on textarea "Message" at bounding box center [309, 104] width 82 height 140
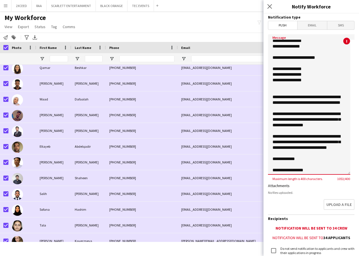
type textarea "**********"
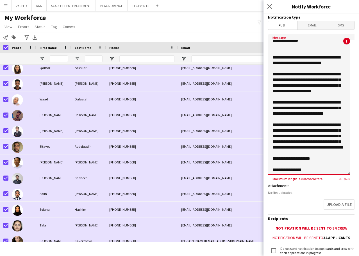
scroll to position [0, 0]
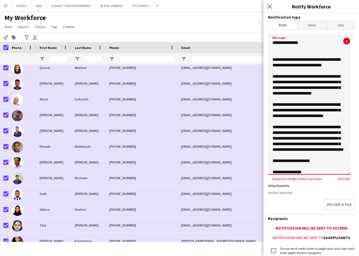
click at [311, 25] on span "Email" at bounding box center [312, 25] width 30 height 8
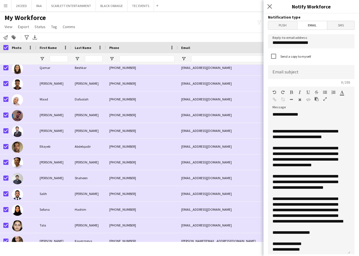
drag, startPoint x: 348, startPoint y: 177, endPoint x: 351, endPoint y: 247, distance: 69.7
click at [353, 252] on form "**********" at bounding box center [310, 218] width 95 height 411
click at [282, 75] on input at bounding box center [311, 72] width 86 height 14
type input "**********"
drag, startPoint x: 316, startPoint y: 40, endPoint x: 243, endPoint y: 46, distance: 73.0
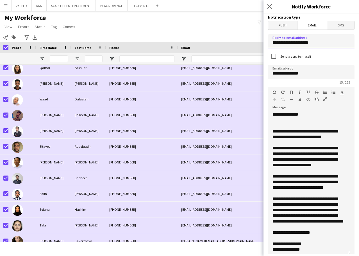
click at [243, 46] on body "Menu Boards Boards Boards All jobs Status Workforce Workforce My Workforce Recr…" at bounding box center [179, 128] width 359 height 256
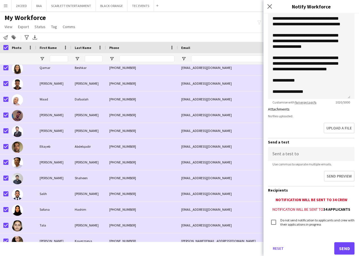
scroll to position [169, 0]
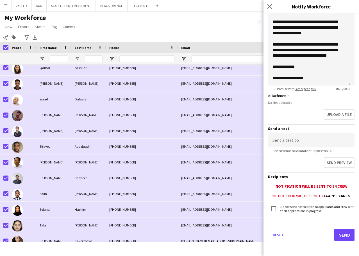
type input "**********"
click at [295, 141] on input at bounding box center [311, 140] width 86 height 14
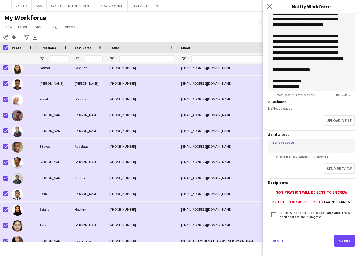
scroll to position [169, 0]
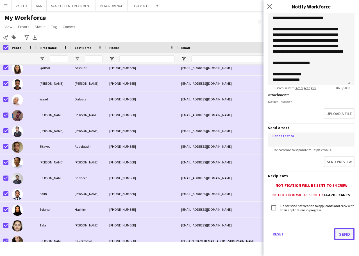
click at [343, 234] on button "Send" at bounding box center [344, 233] width 20 height 12
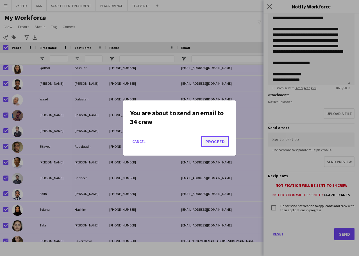
click at [223, 144] on button "Proceed" at bounding box center [215, 141] width 28 height 11
